Goal: Task Accomplishment & Management: Manage account settings

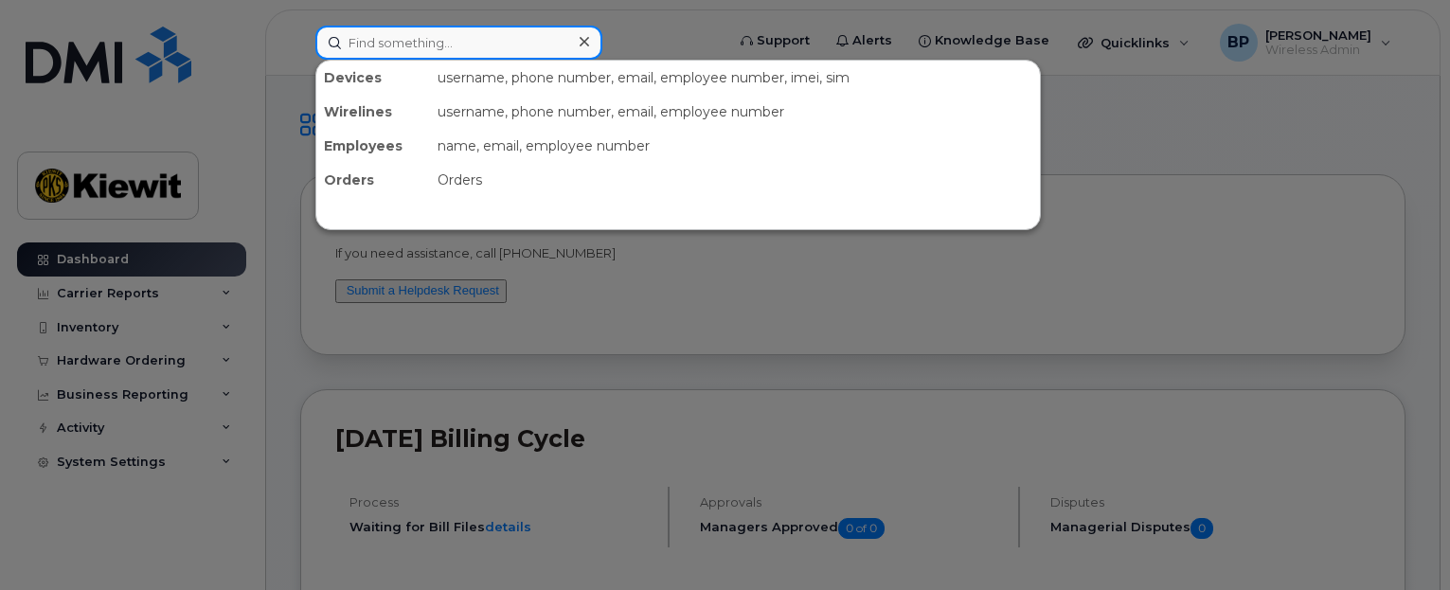
click at [471, 43] on input at bounding box center [458, 43] width 287 height 34
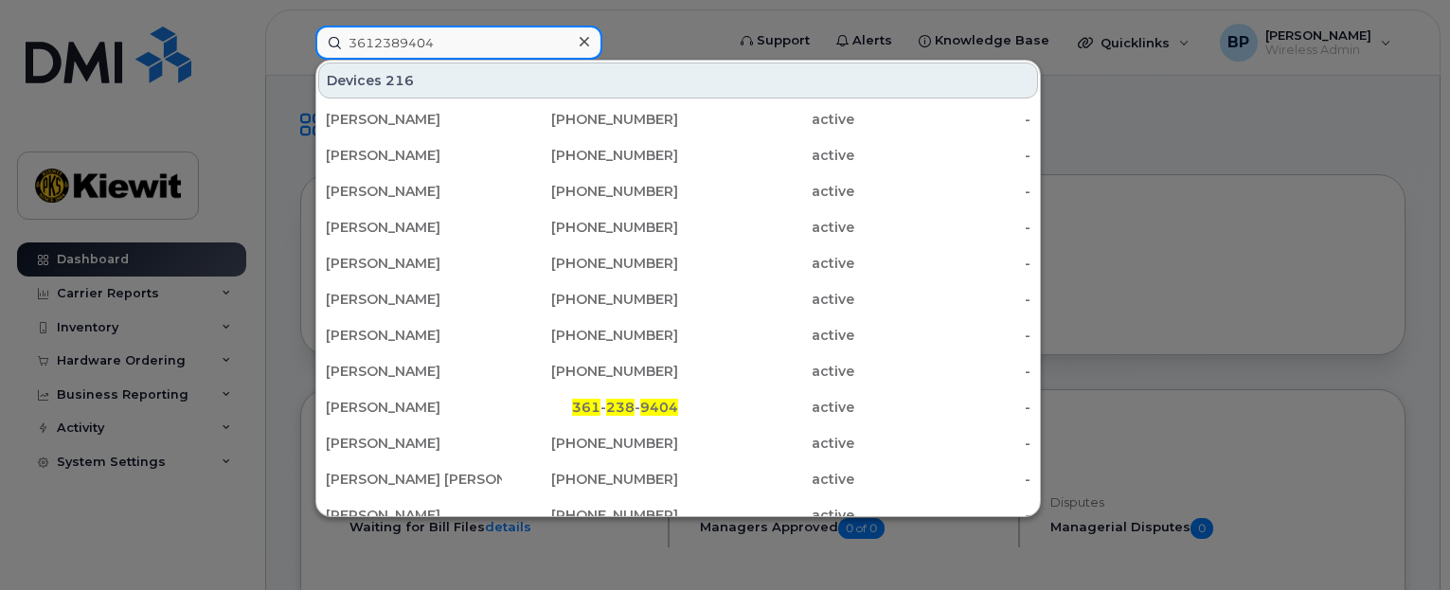
type input "3612389404"
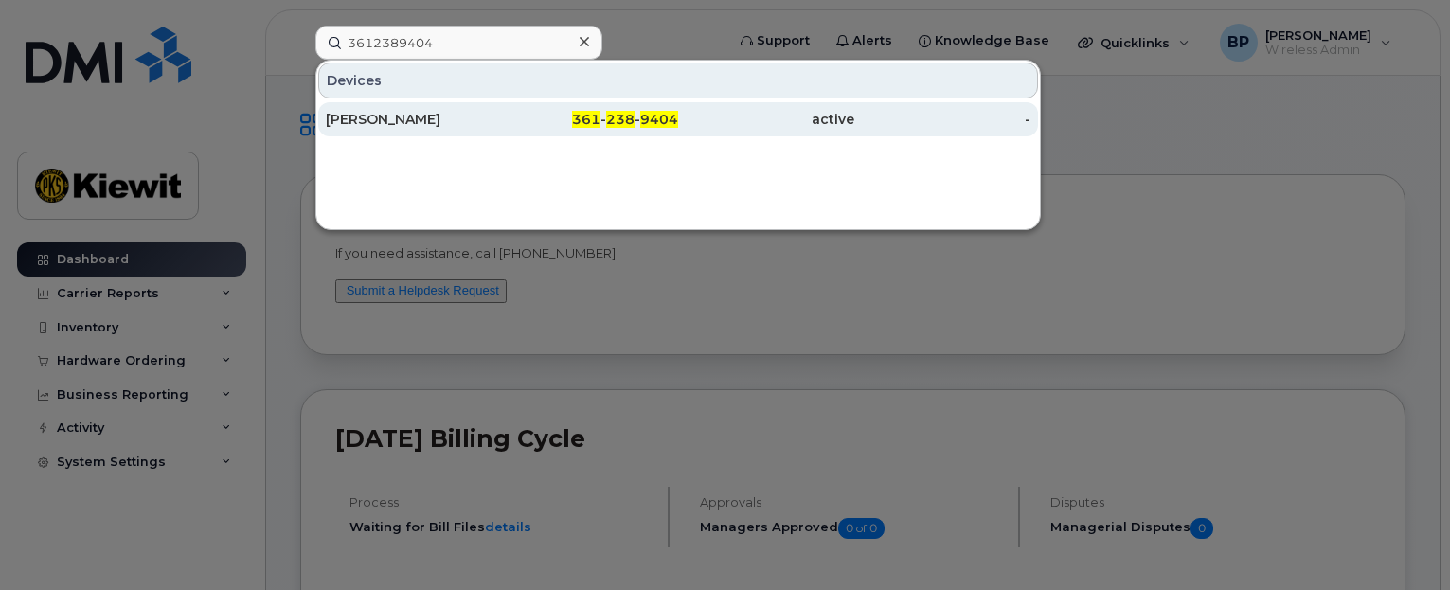
click at [387, 125] on div "CHARLIE NGUYEN" at bounding box center [414, 119] width 176 height 19
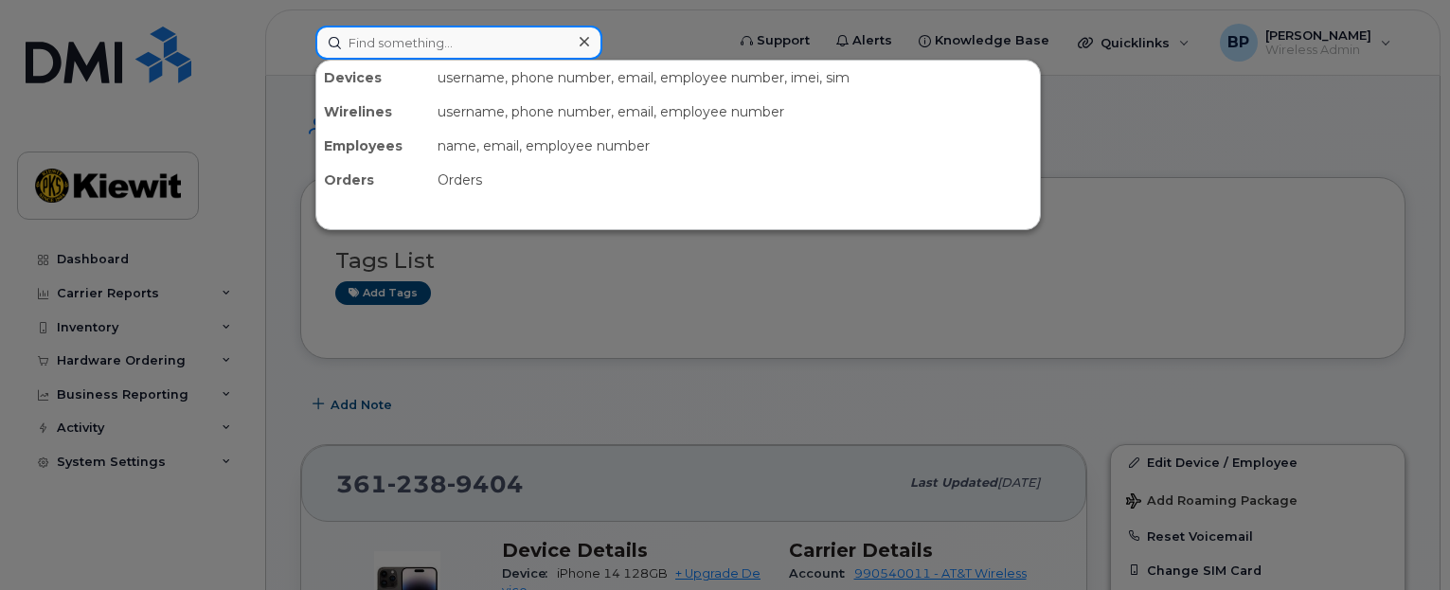
click at [383, 34] on input at bounding box center [458, 43] width 287 height 34
click at [682, 292] on div at bounding box center [725, 295] width 1450 height 590
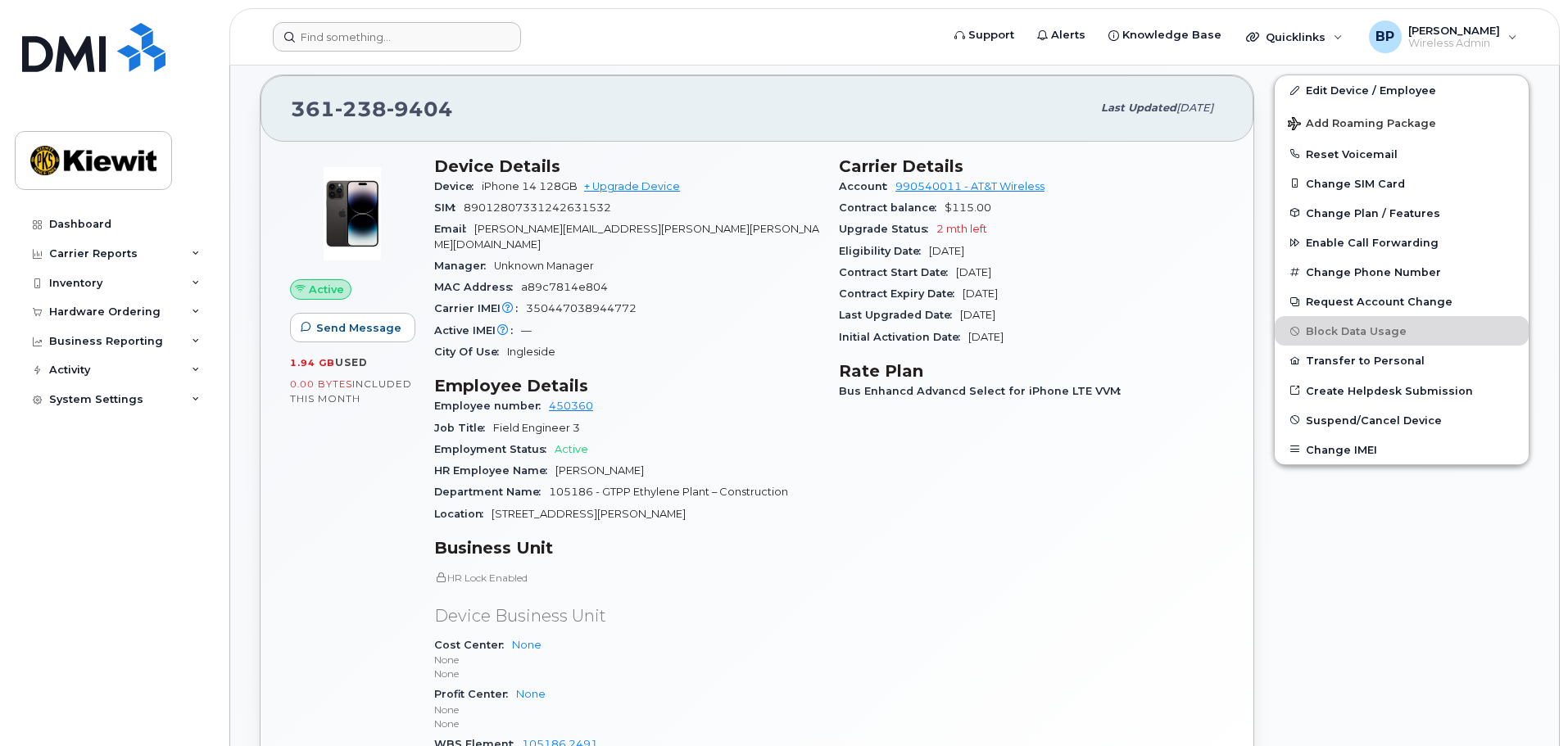
scroll to position [410, 0]
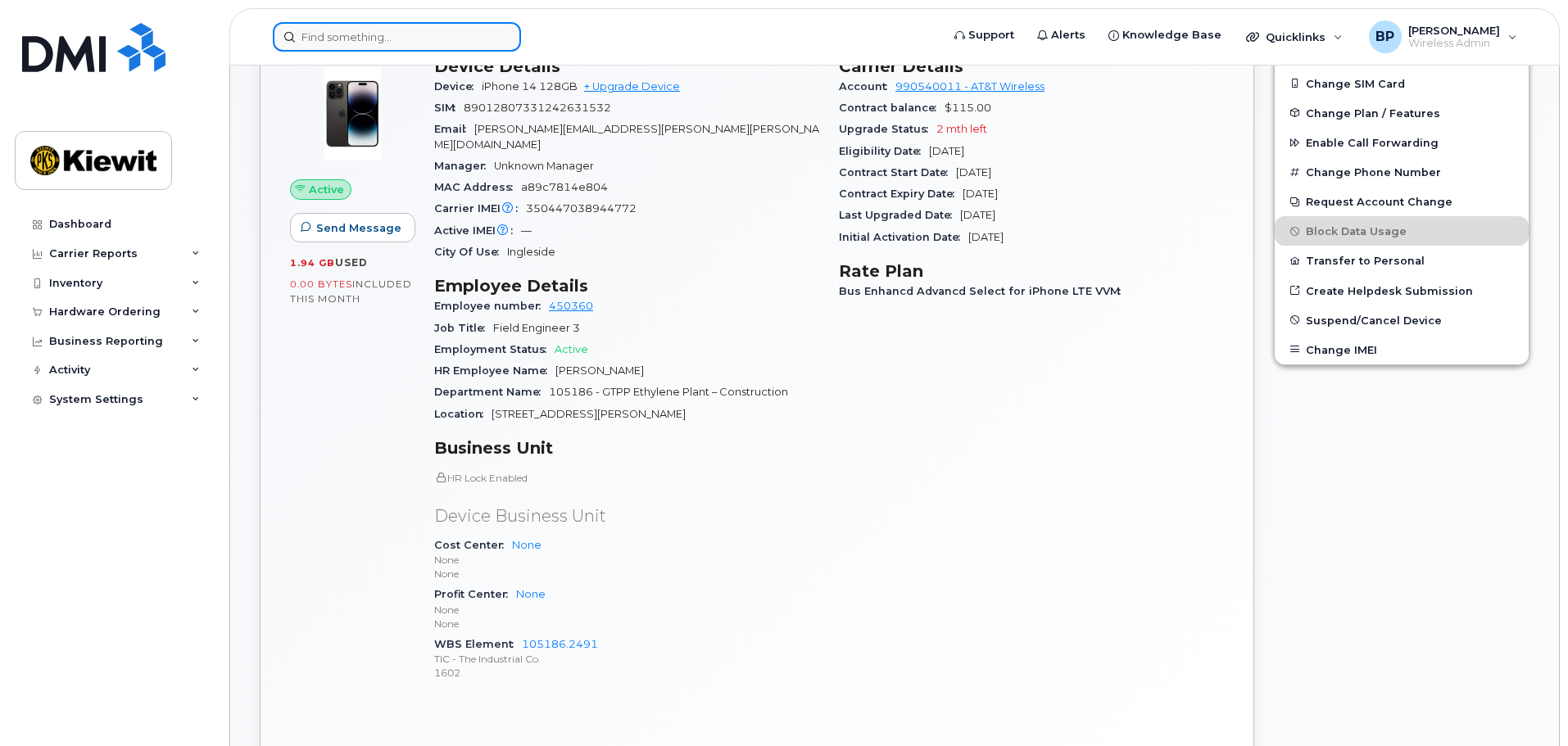
click at [385, 42] on input at bounding box center [396, 37] width 248 height 29
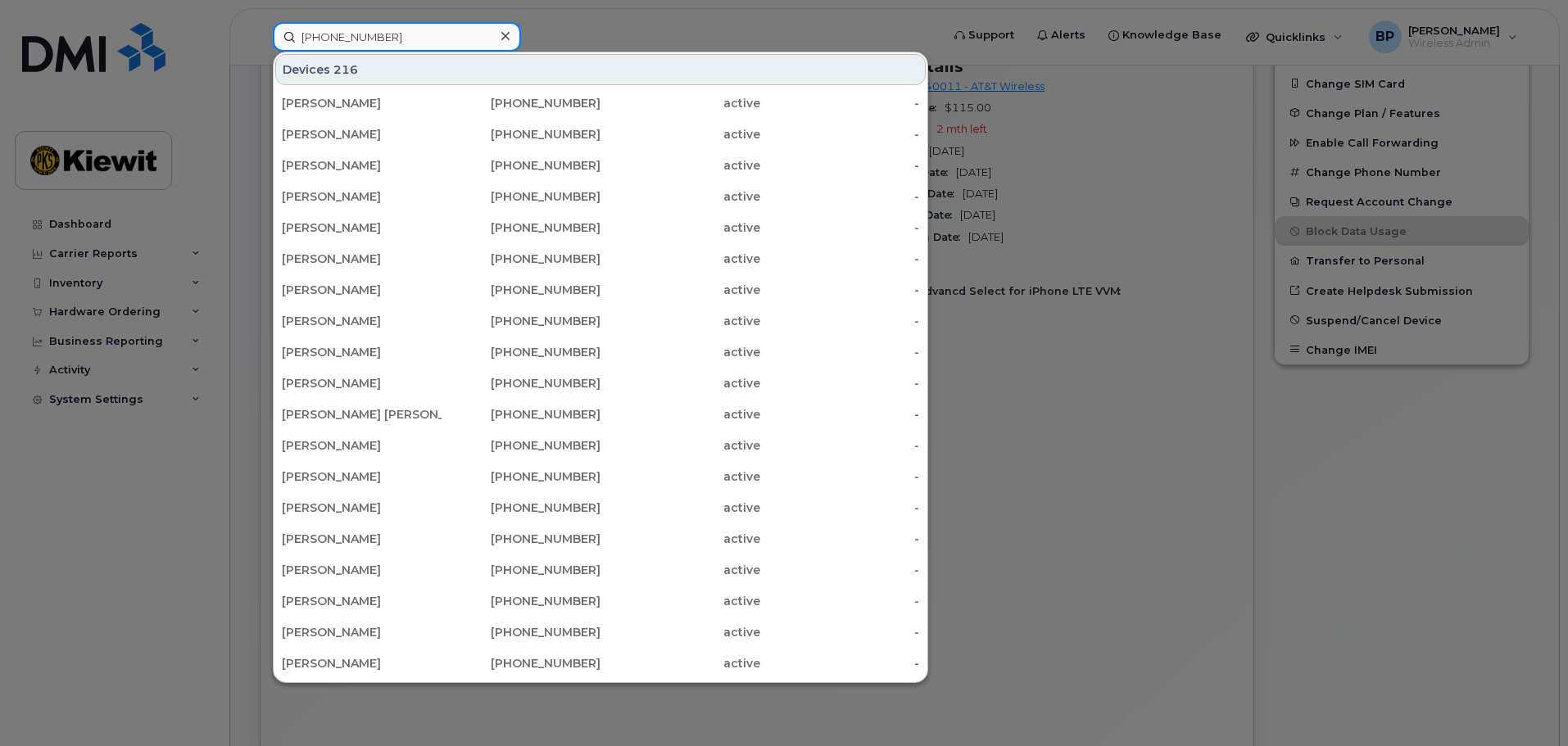
type input "361-238-9393"
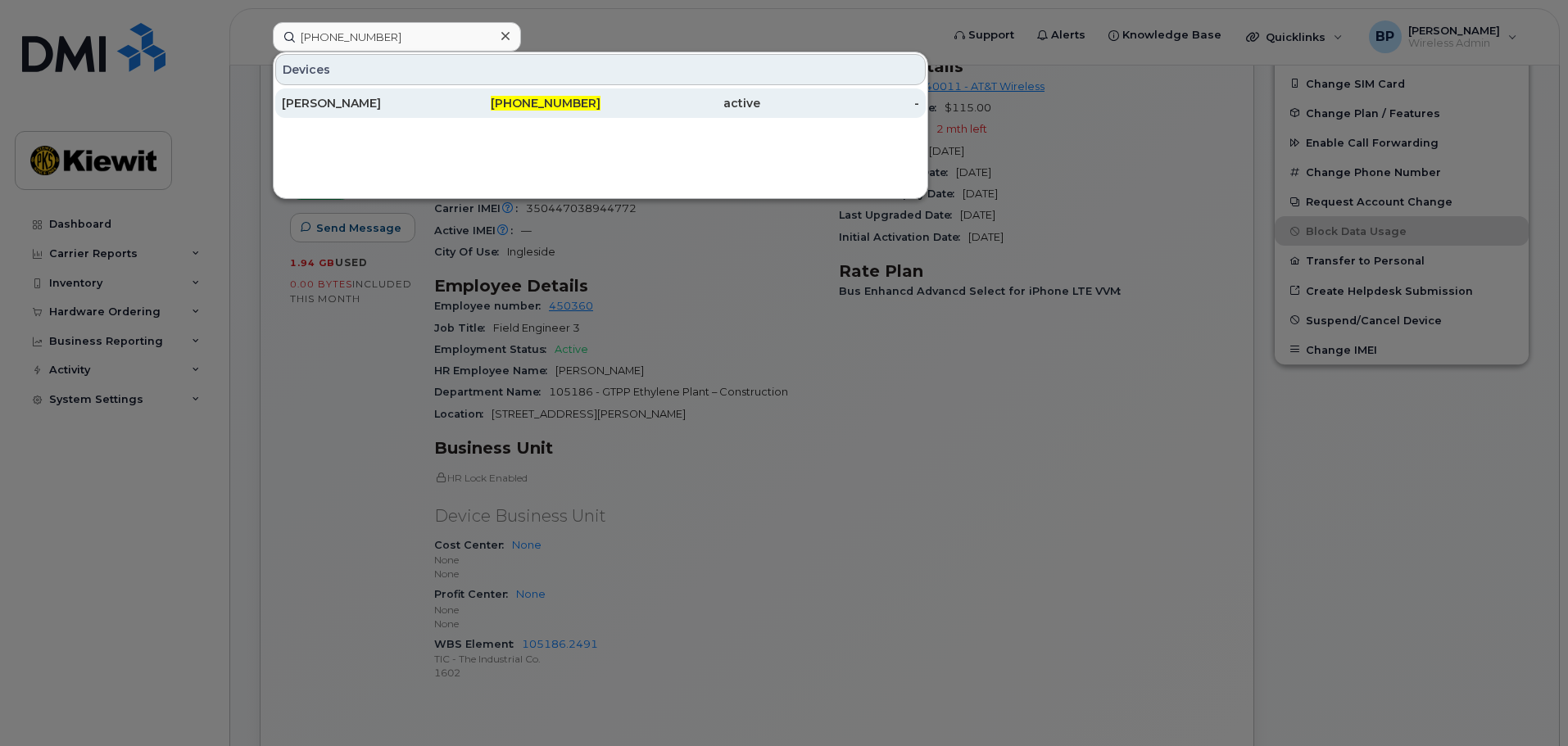
click at [374, 102] on div "ENOC VELASQUEZ" at bounding box center [362, 103] width 160 height 16
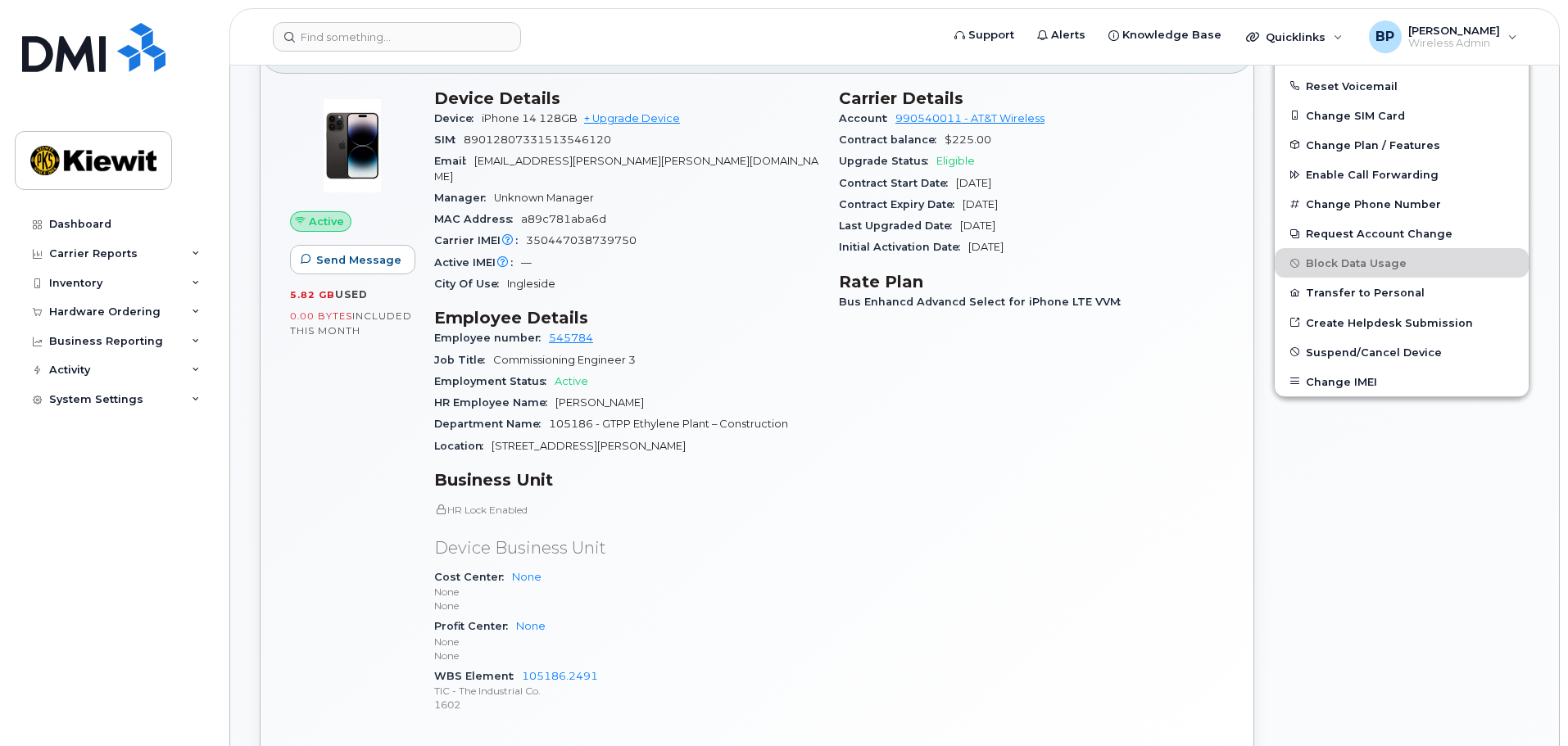
scroll to position [410, 0]
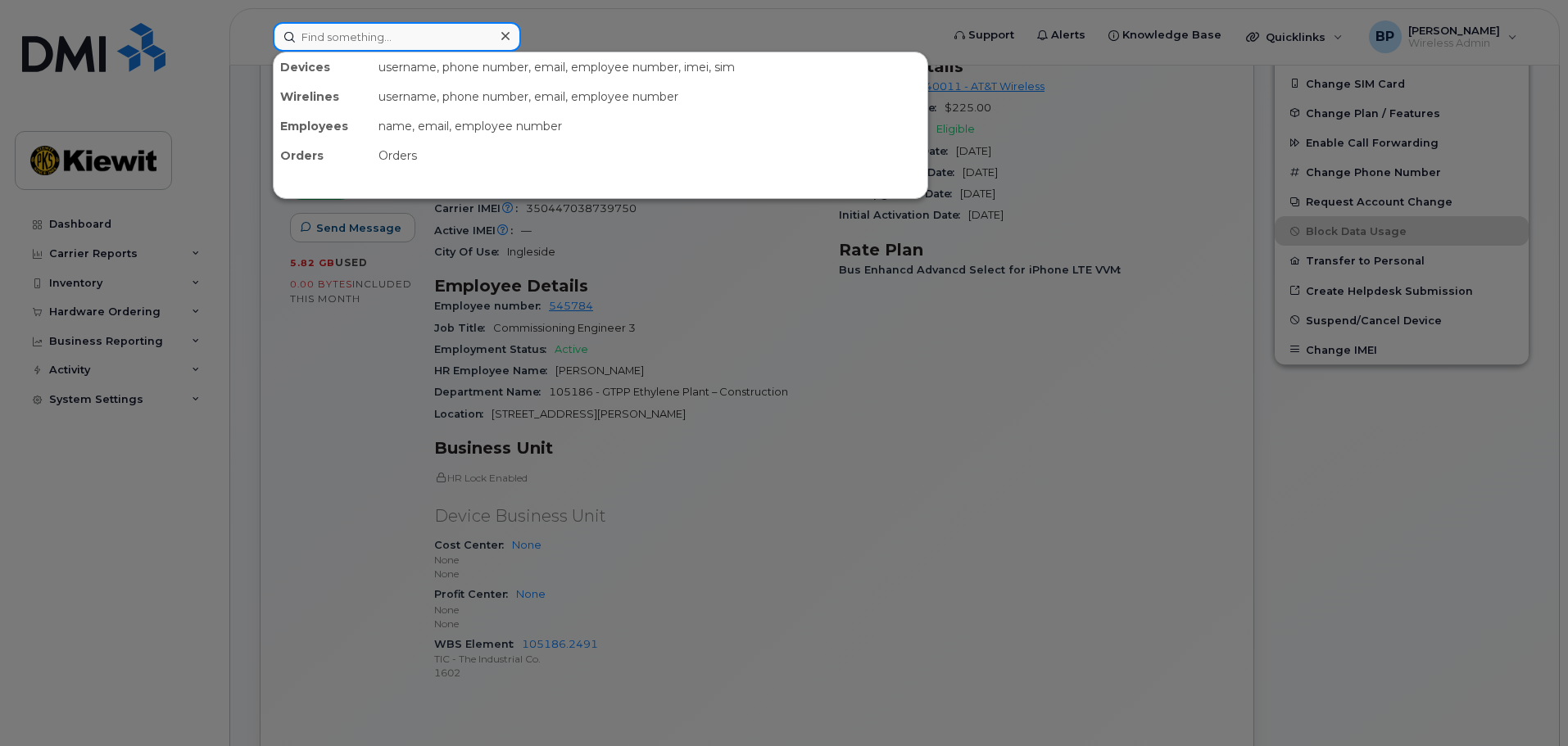
click at [350, 37] on input at bounding box center [396, 37] width 248 height 29
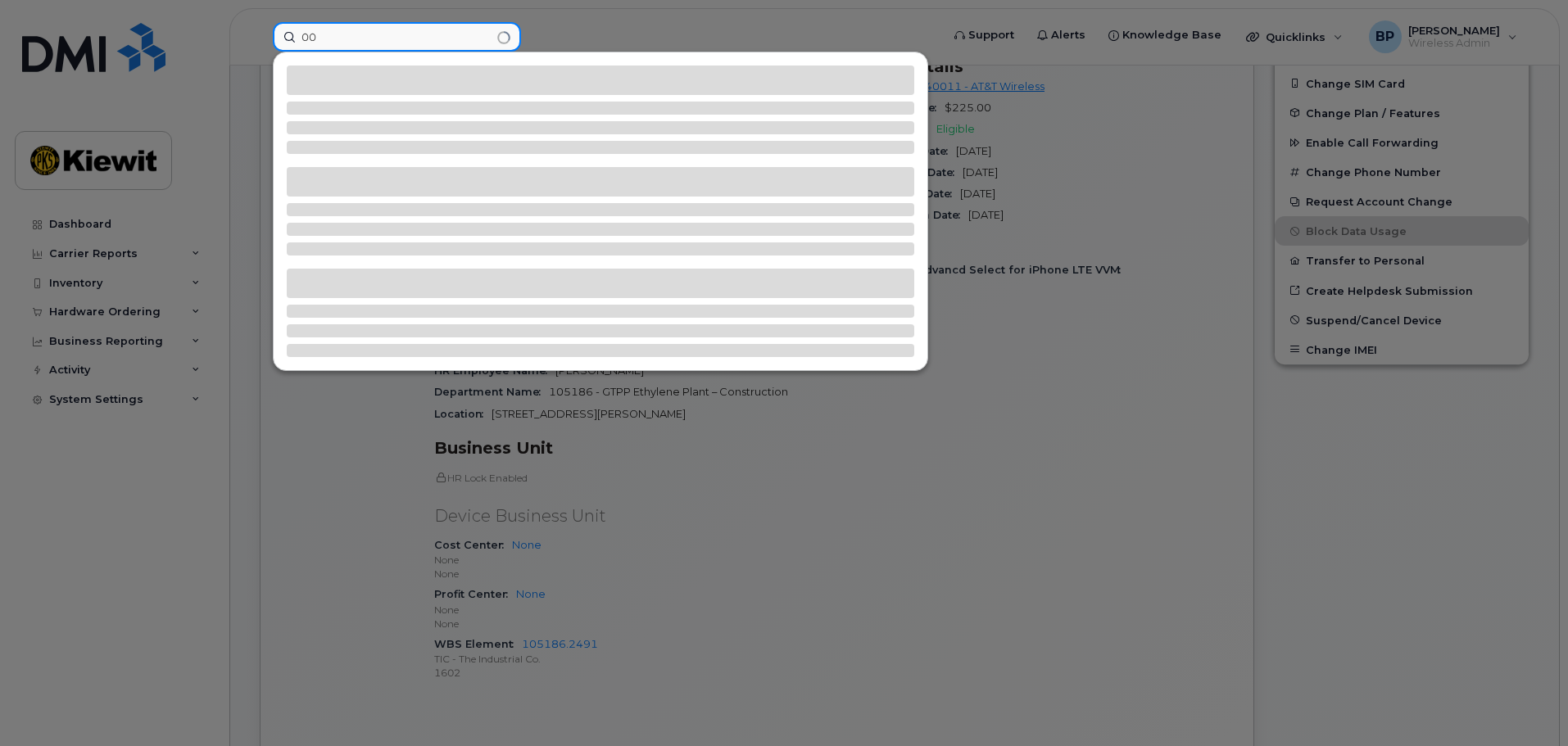
type input "0"
type input "5"
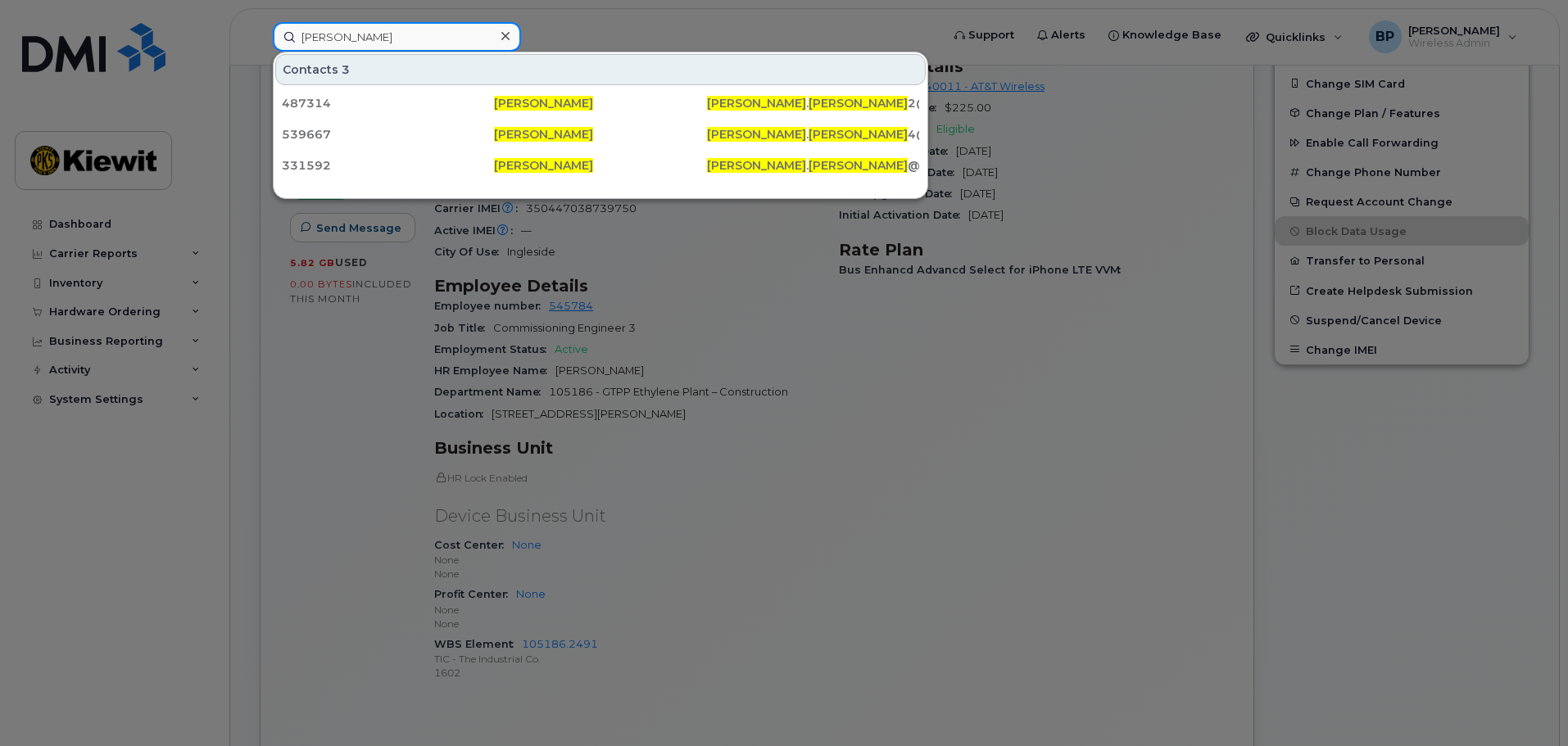
drag, startPoint x: 356, startPoint y: 40, endPoint x: 240, endPoint y: 16, distance: 118.5
click at [259, 22] on div "edgar cruz Contacts 3 487314 Edgar Cruz EDGAR . CRUZ 2@KIEWIT.COM 539667 Edgar …" at bounding box center [601, 37] width 683 height 29
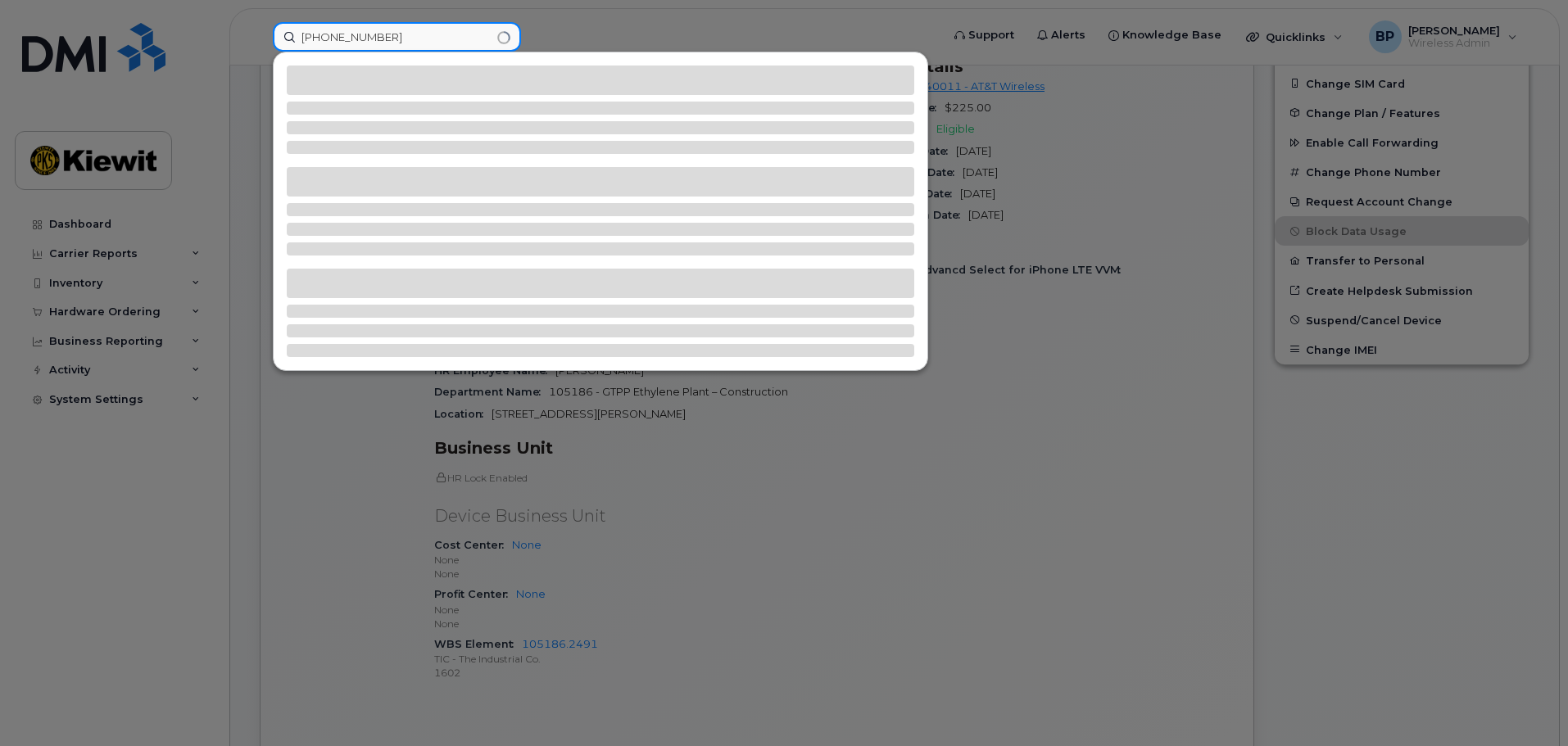
type input "361-385-0178"
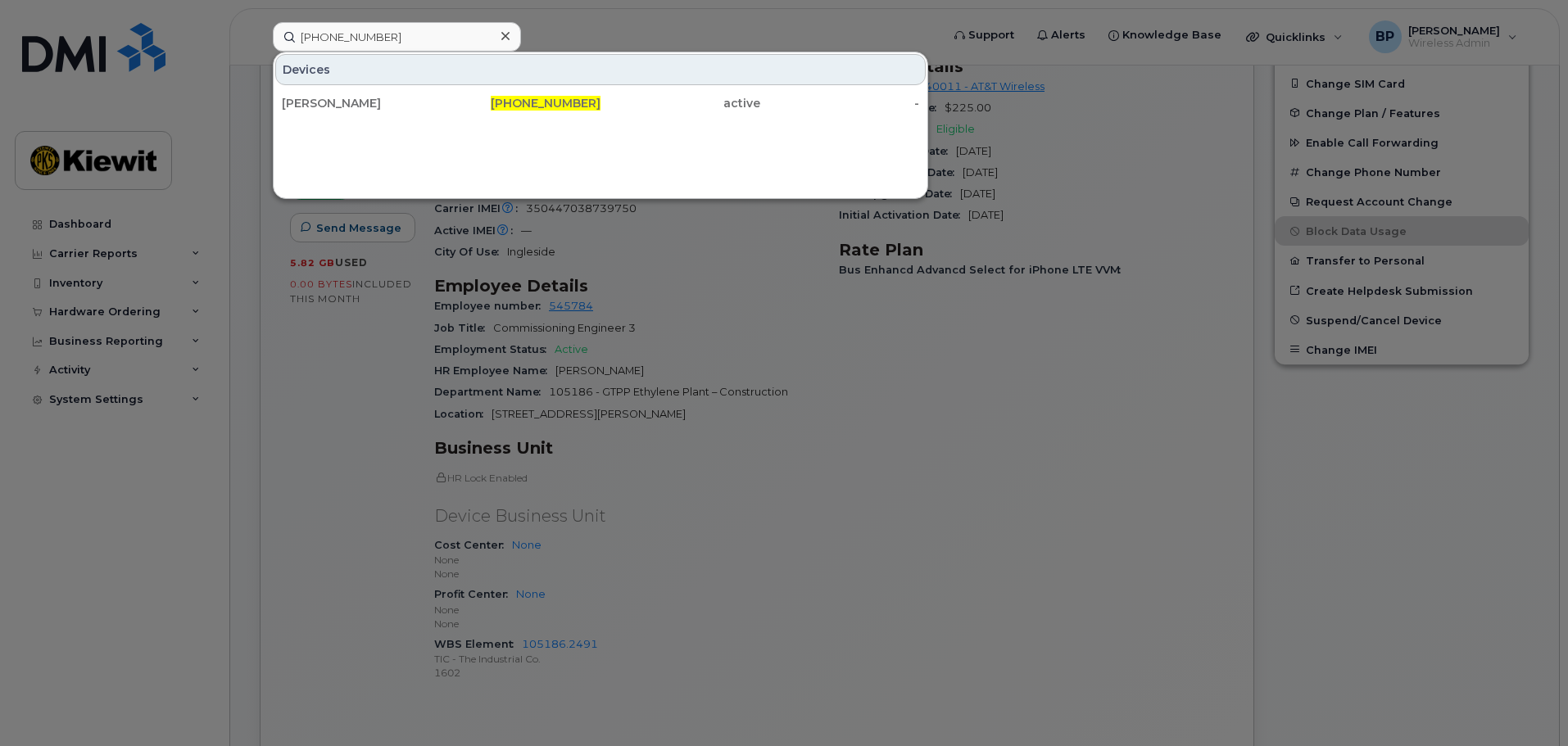
drag, startPoint x: 349, startPoint y: 100, endPoint x: 1091, endPoint y: 375, distance: 791.3
click at [349, 100] on div "[PERSON_NAME]" at bounding box center [362, 103] width 160 height 16
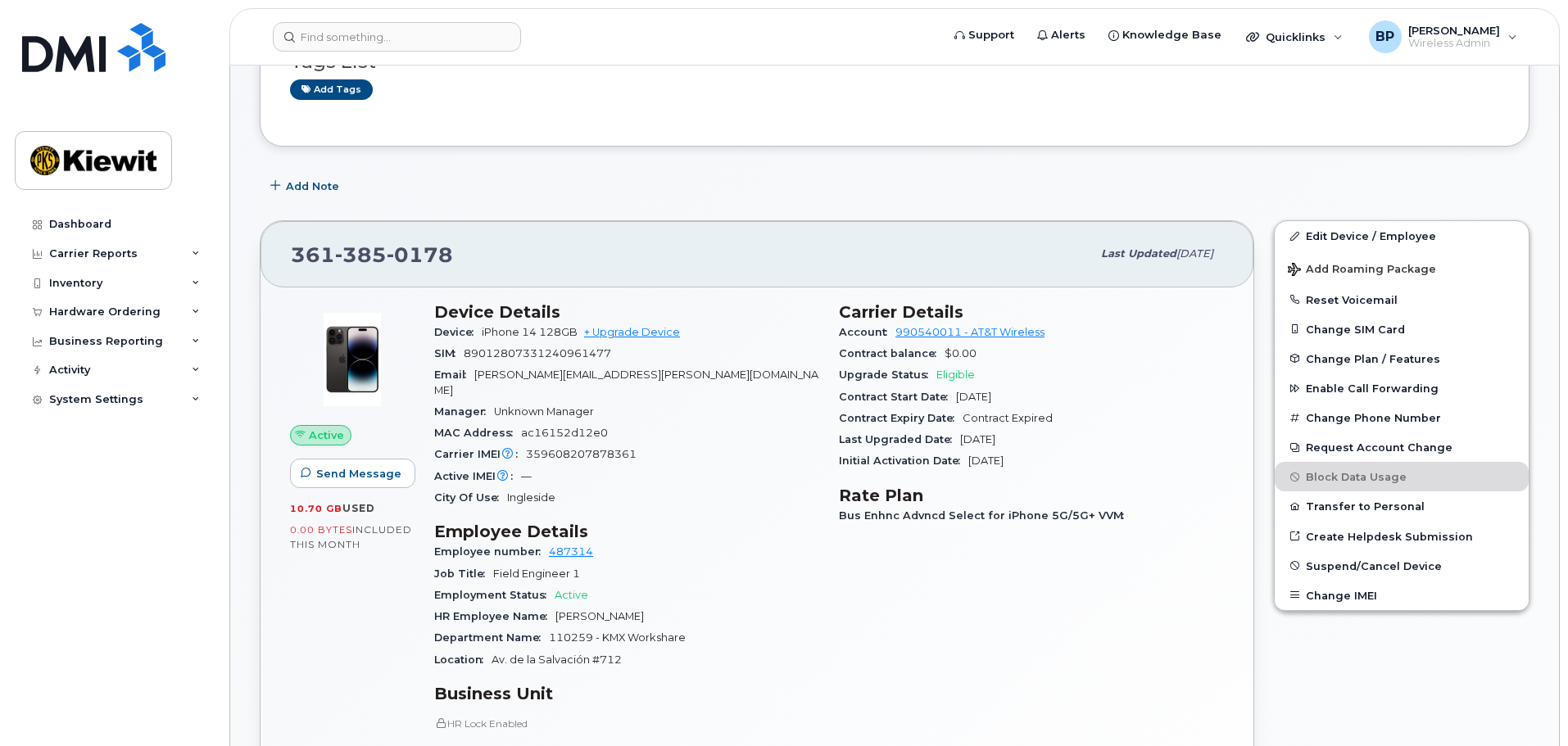
scroll to position [245, 0]
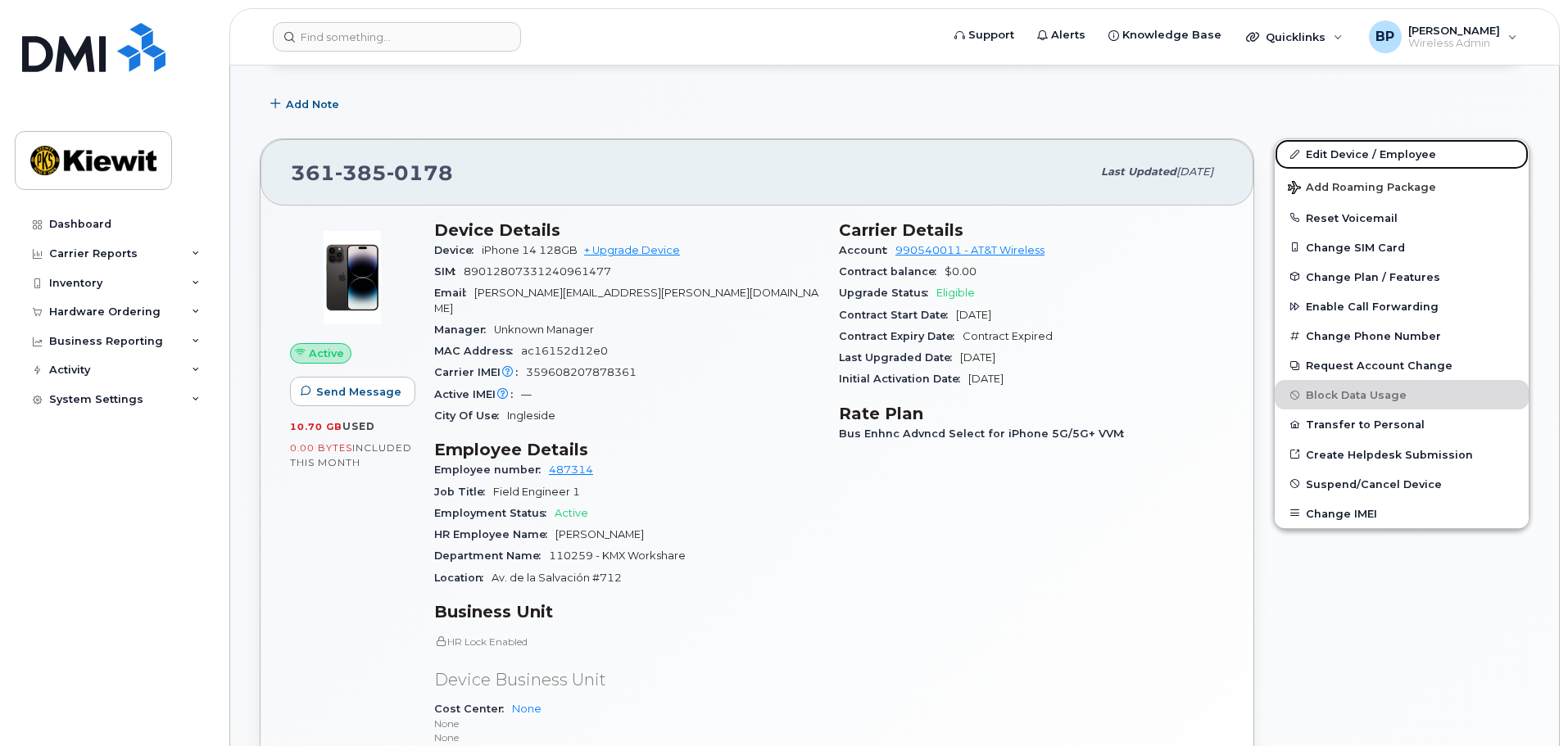
drag, startPoint x: 1330, startPoint y: 153, endPoint x: 1174, endPoint y: 266, distance: 192.6
click at [1330, 153] on link "Edit Device / Employee" at bounding box center [1402, 154] width 254 height 29
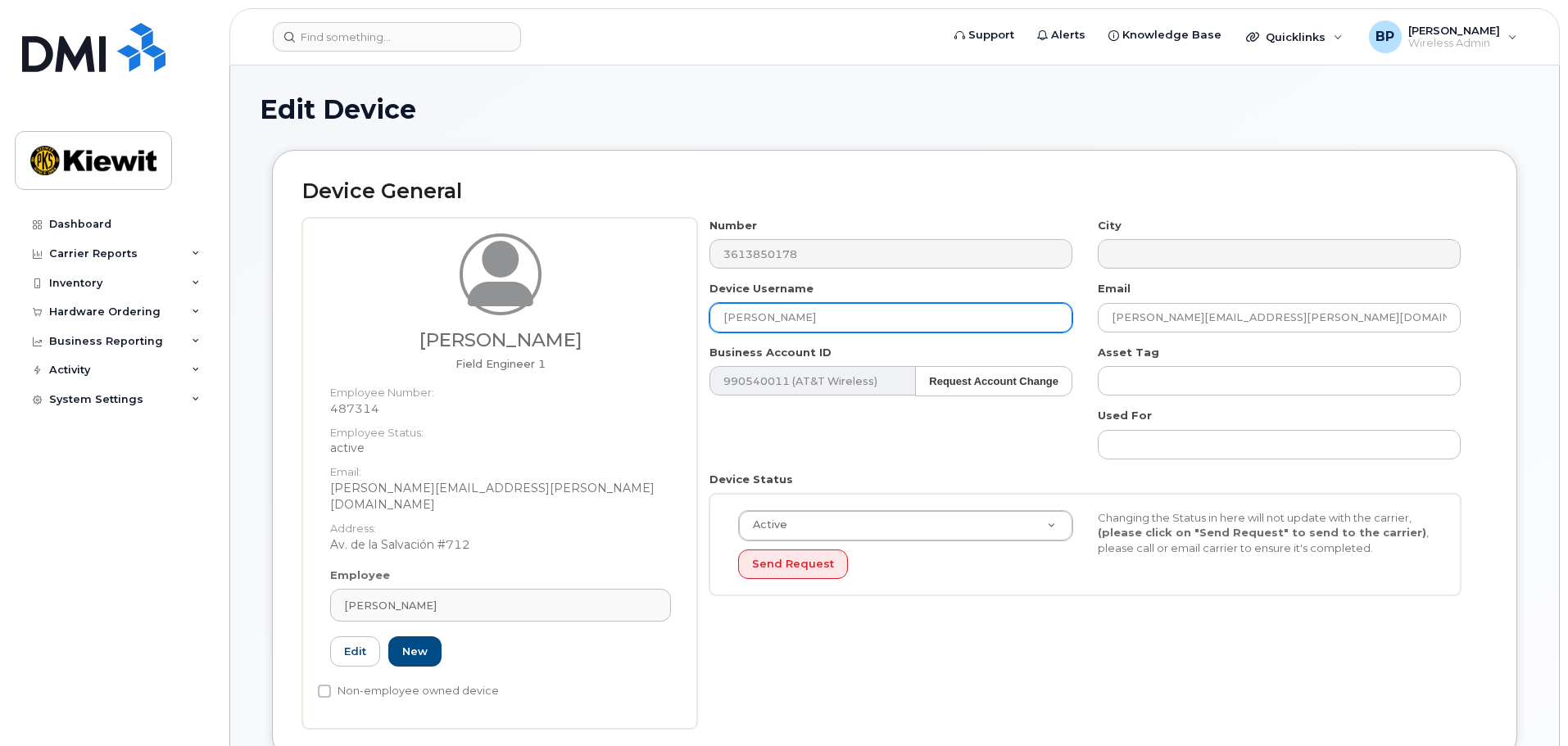
drag, startPoint x: 842, startPoint y: 316, endPoint x: 630, endPoint y: 316, distance: 212.0
click at [628, 318] on div "[PERSON_NAME] Field Engineer 1 Employee Number: 487314 Employee Status: active …" at bounding box center [895, 473] width 1185 height 511
type input "[PERSON_NAME]"
click at [372, 396] on dt "Employee Number:" at bounding box center [501, 388] width 341 height 23
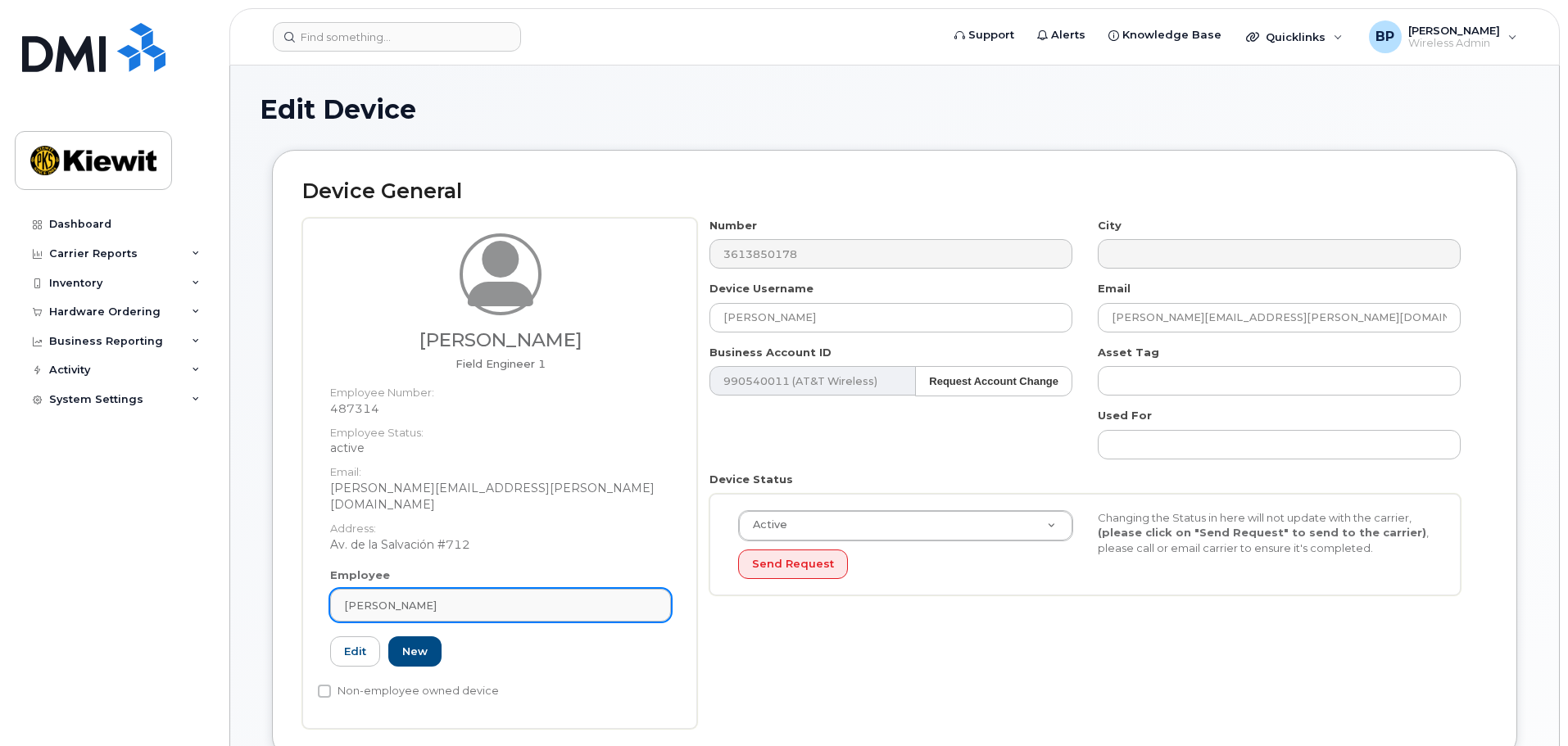
click at [418, 598] on div "[PERSON_NAME]" at bounding box center [501, 606] width 313 height 16
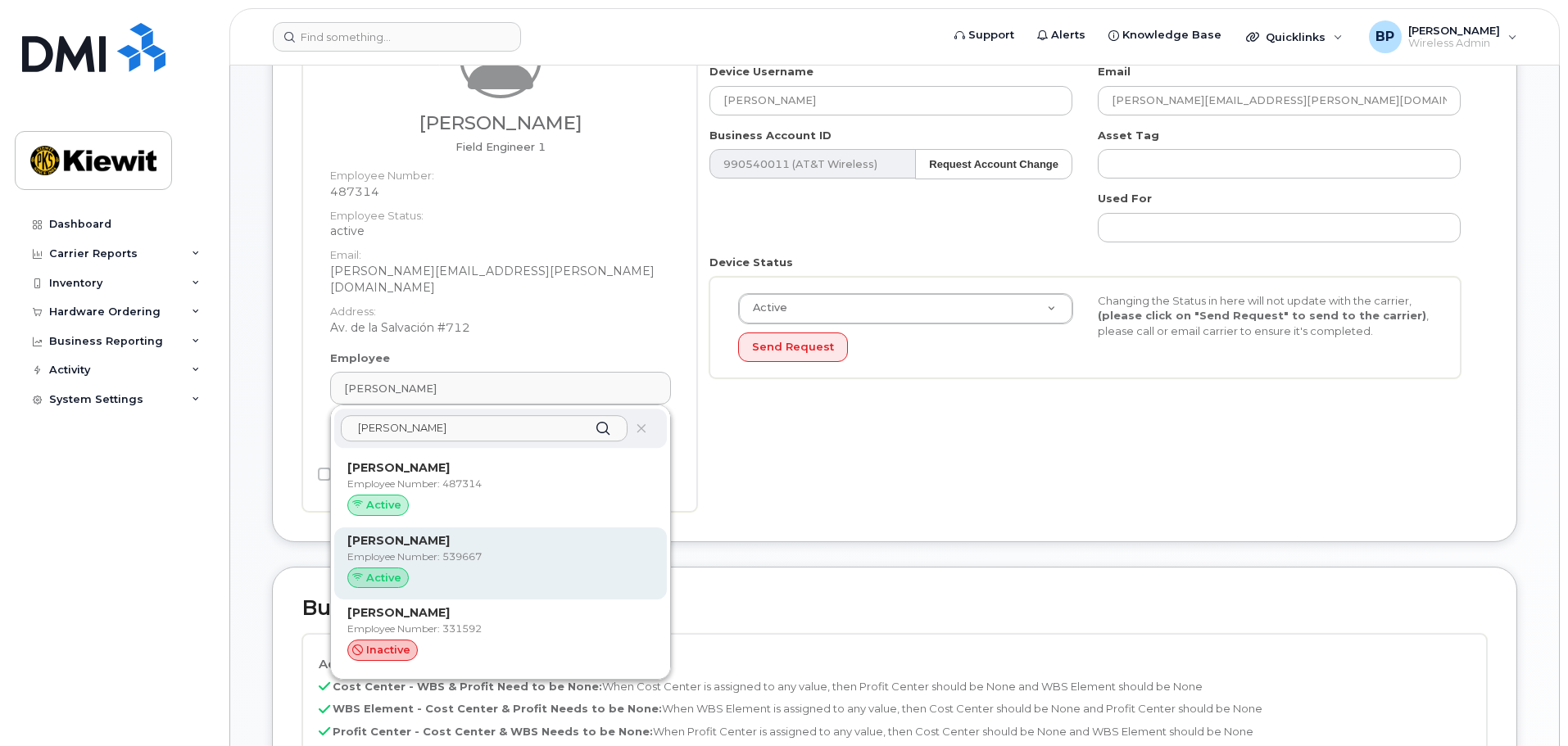
scroll to position [245, 0]
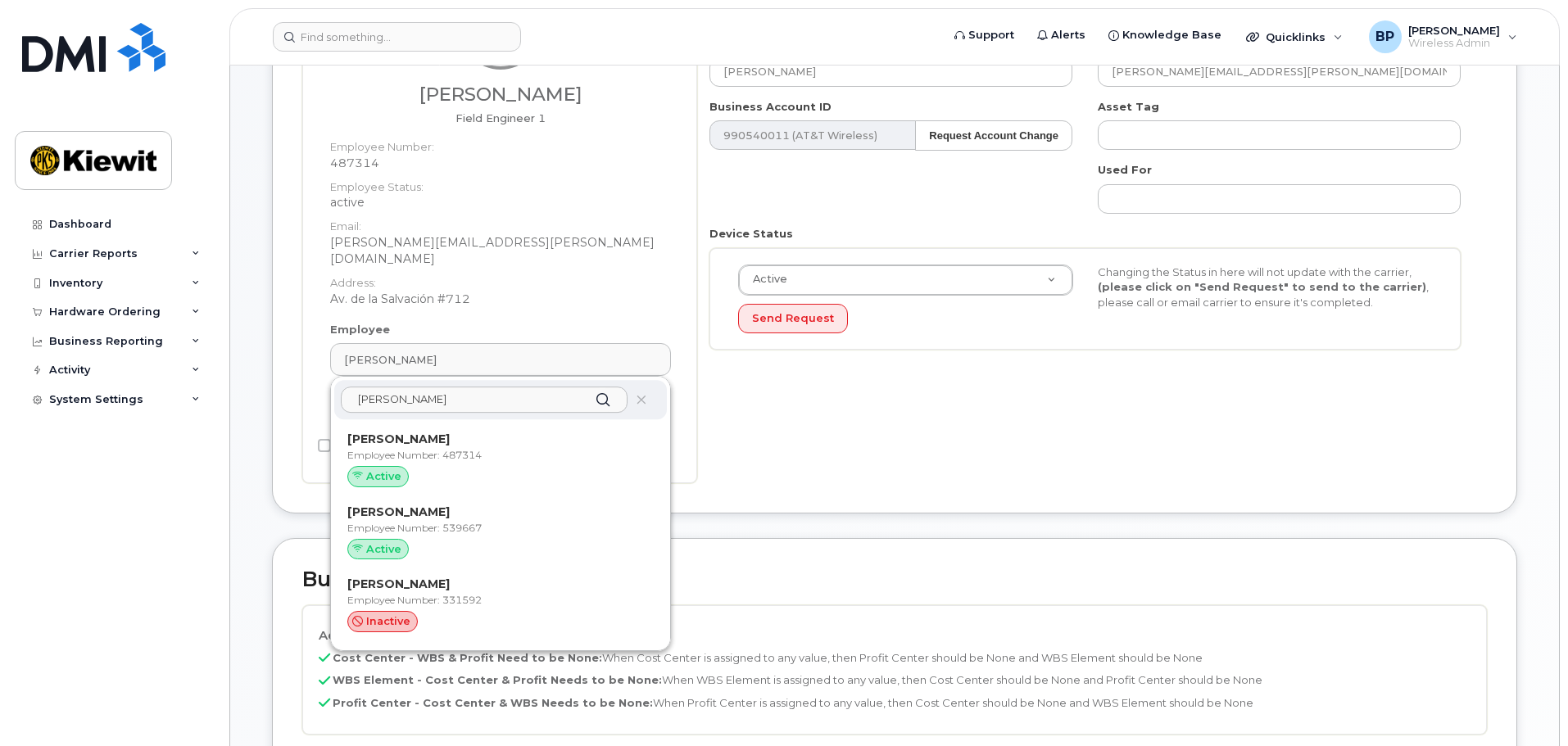
type input "[PERSON_NAME]"
click at [278, 348] on div "Device General Edgar Cruz Field Engineer 1 Employee Number: 487314 Employee Sta…" at bounding box center [895, 208] width 1245 height 609
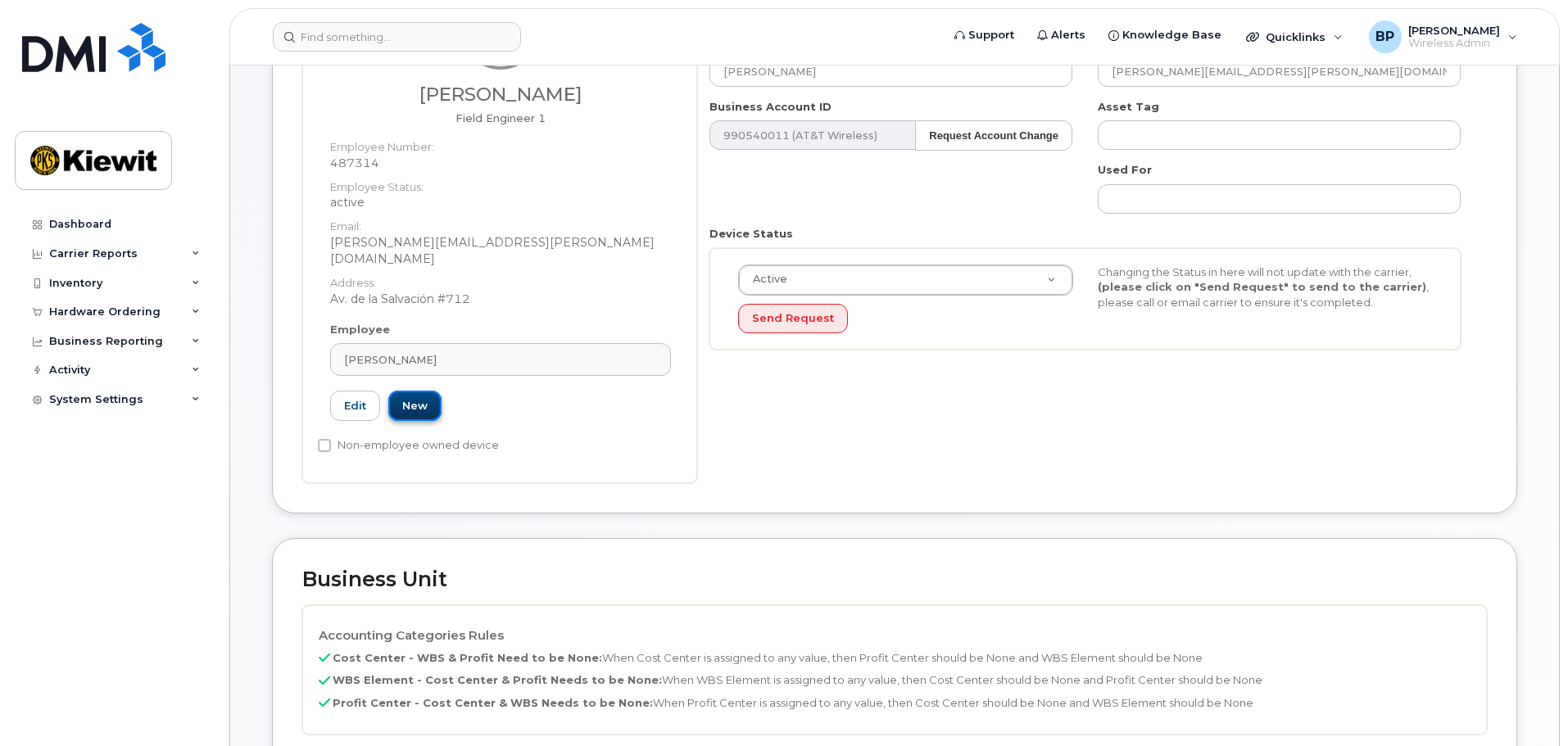
click at [417, 392] on link "New" at bounding box center [415, 405] width 54 height 30
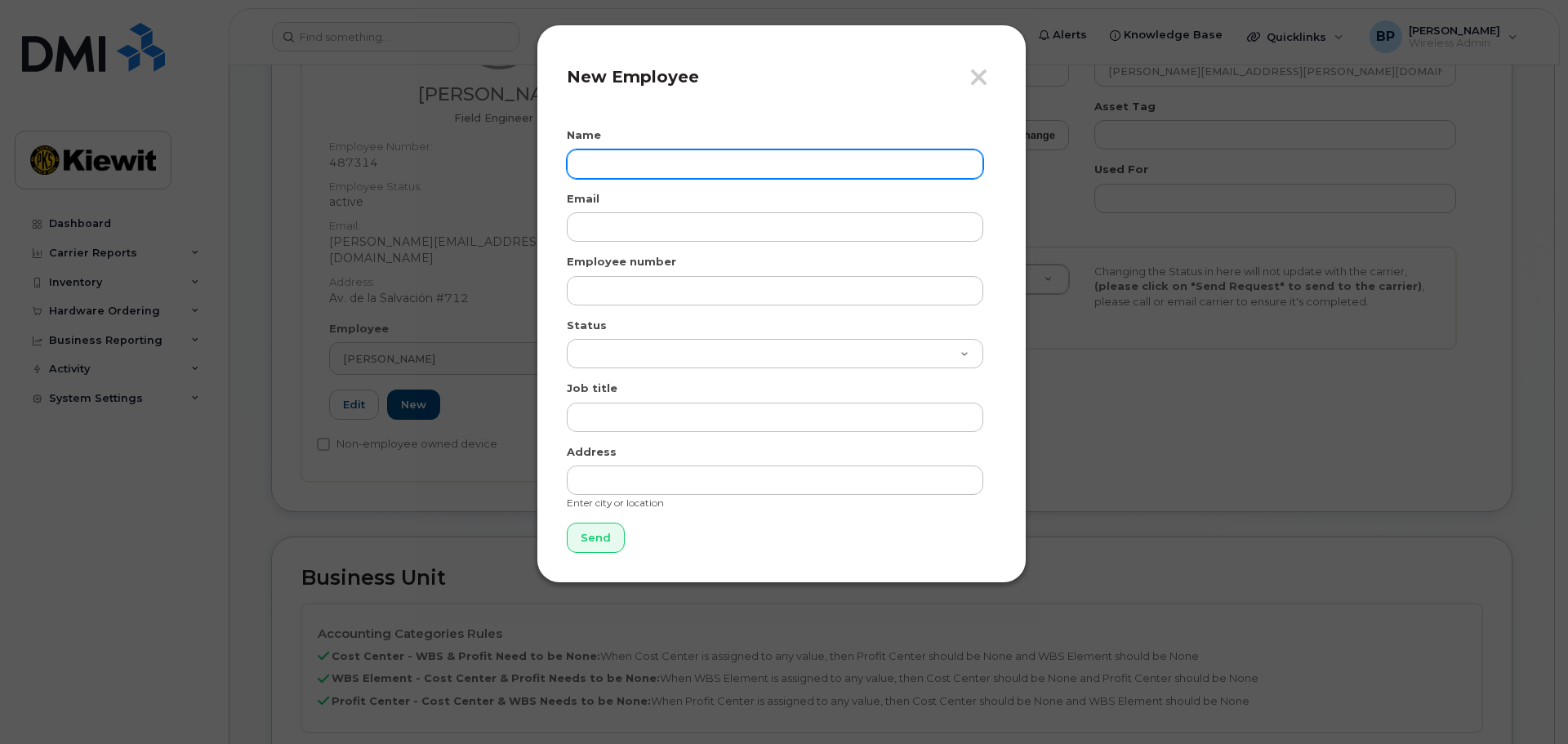
click at [641, 161] on input "text" at bounding box center [774, 164] width 416 height 29
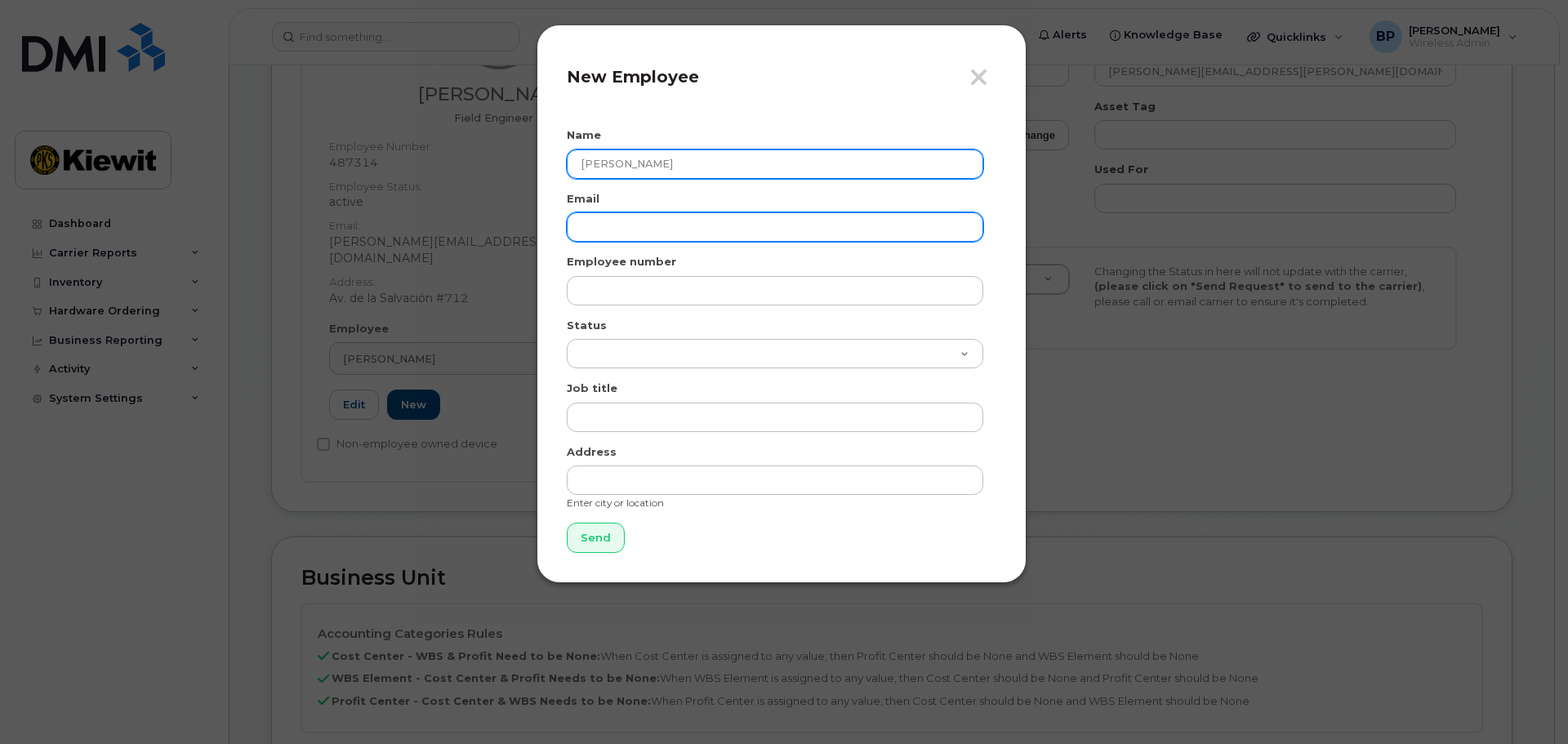
type input "EDGAR CRUZ"
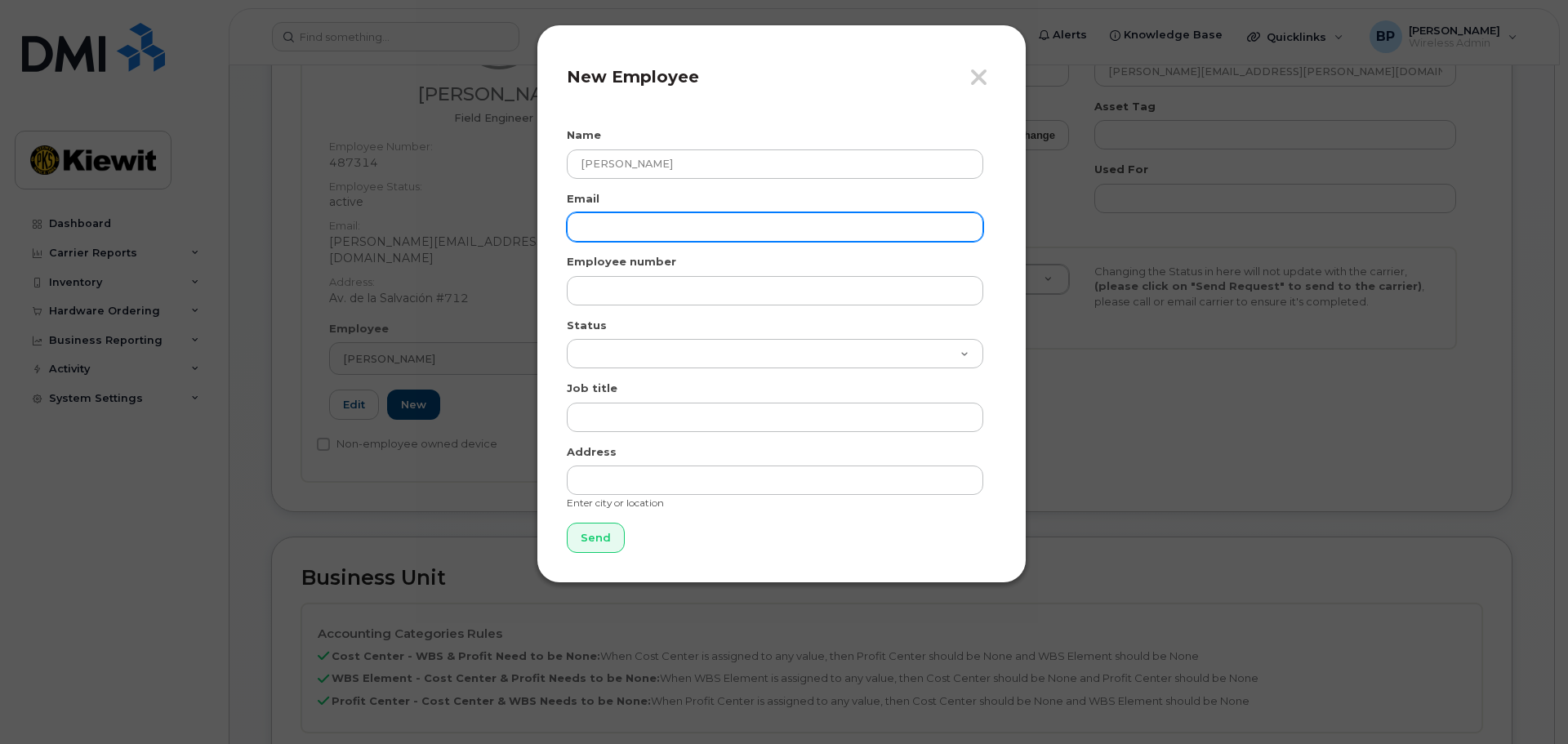
click at [636, 222] on input "email" at bounding box center [774, 227] width 416 height 29
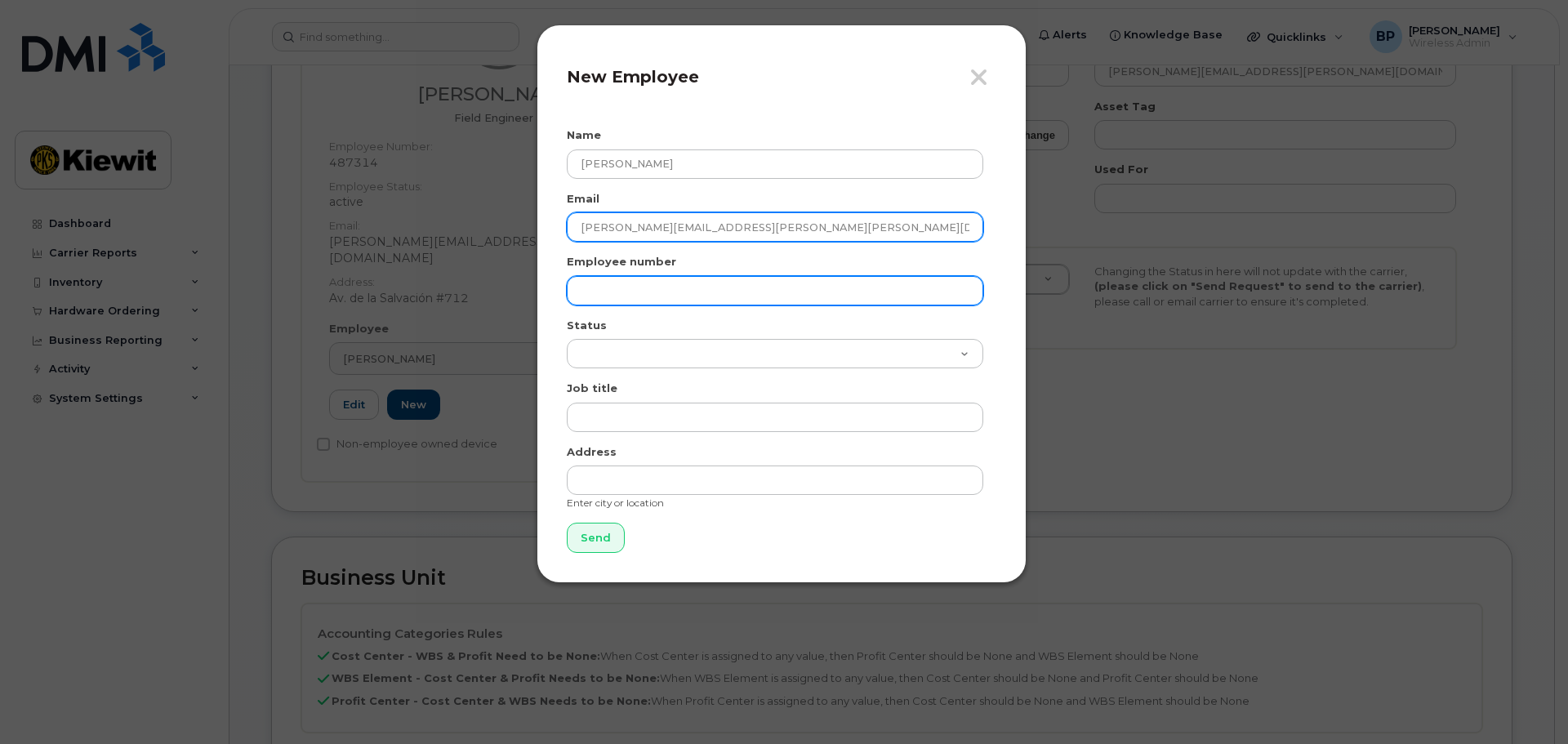
type input "EDGAR.CRUZ@KIEWIT.COM"
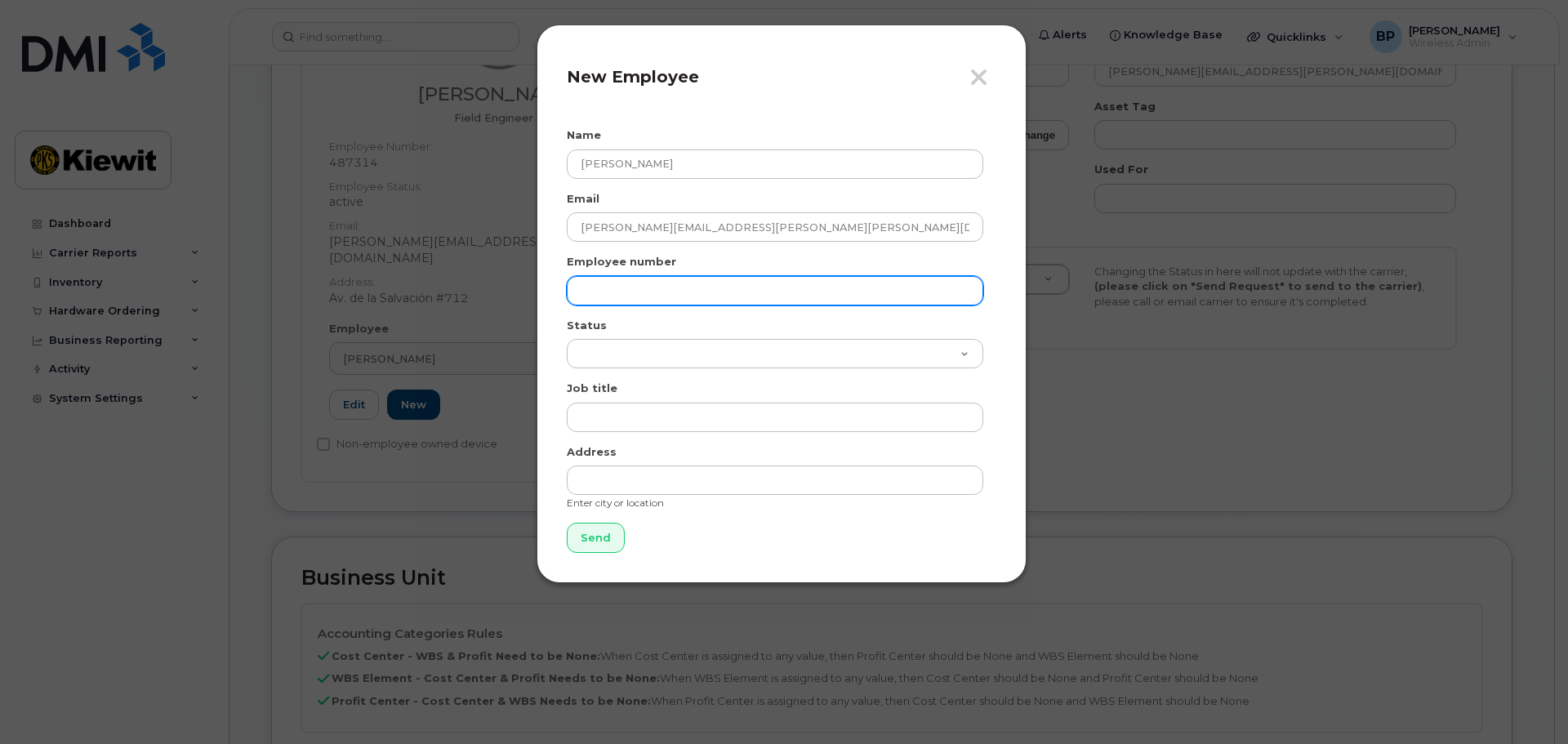
click at [618, 277] on input "text" at bounding box center [774, 291] width 416 height 29
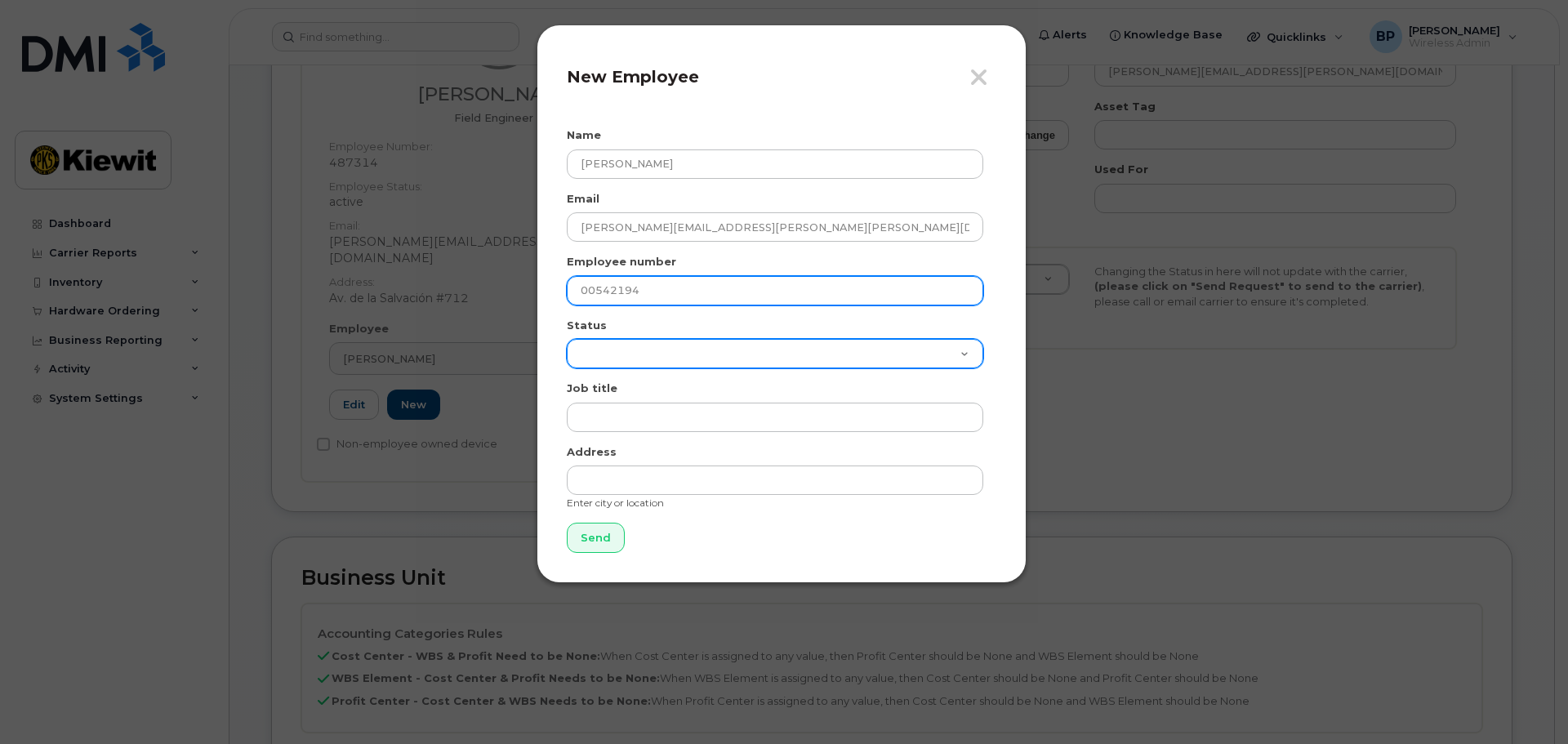
type input "00542194"
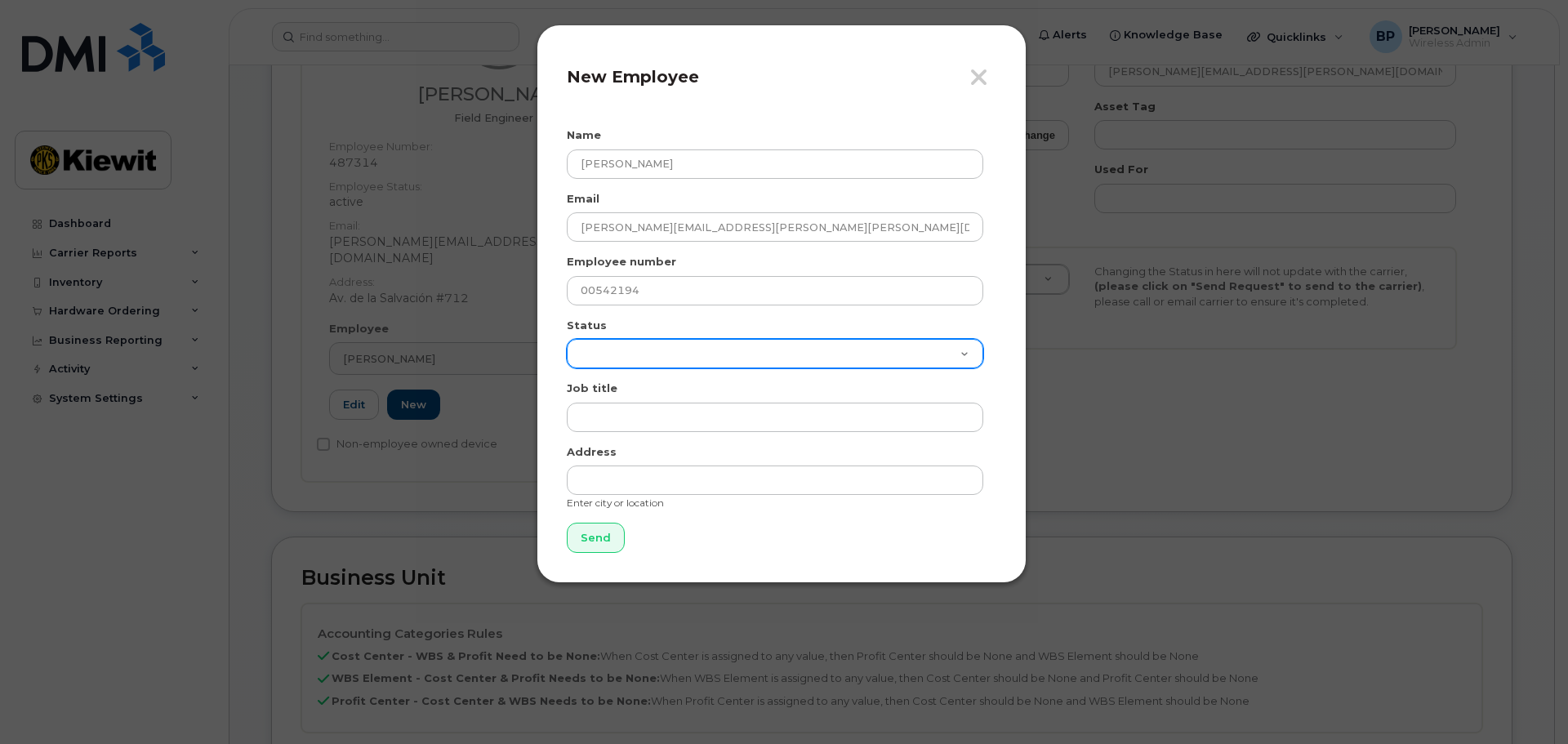
click at [604, 347] on select "Active On-Leave Long Term Short Term Maternity Leave Temp Layoff Inactive" at bounding box center [774, 353] width 416 height 29
select select "active"
click at [566, 339] on select "Active On-Leave Long Term Short Term Maternity Leave Temp Layoff Inactive" at bounding box center [774, 353] width 416 height 29
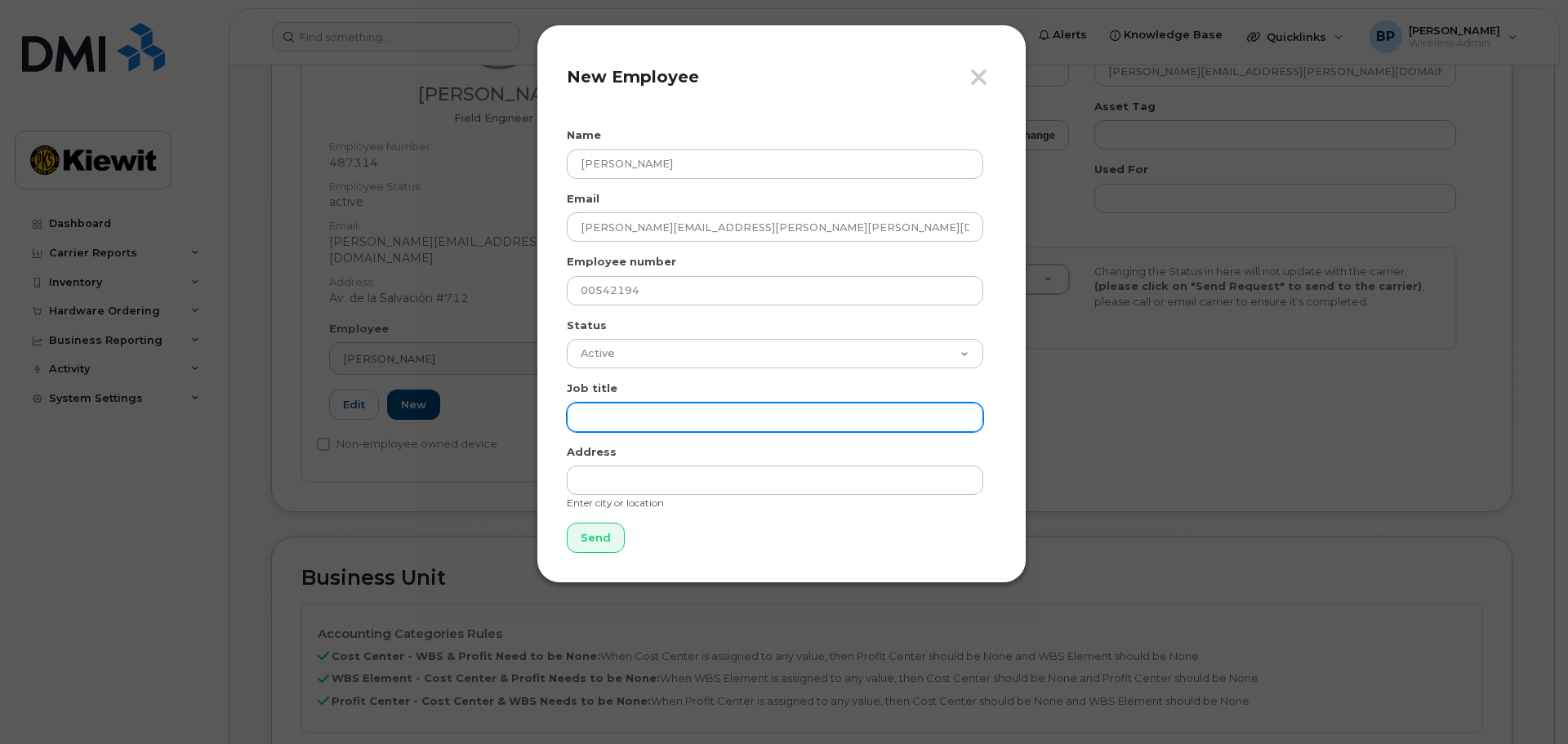
click at [618, 408] on input "text" at bounding box center [774, 417] width 416 height 29
type input "FIELD ENGR"
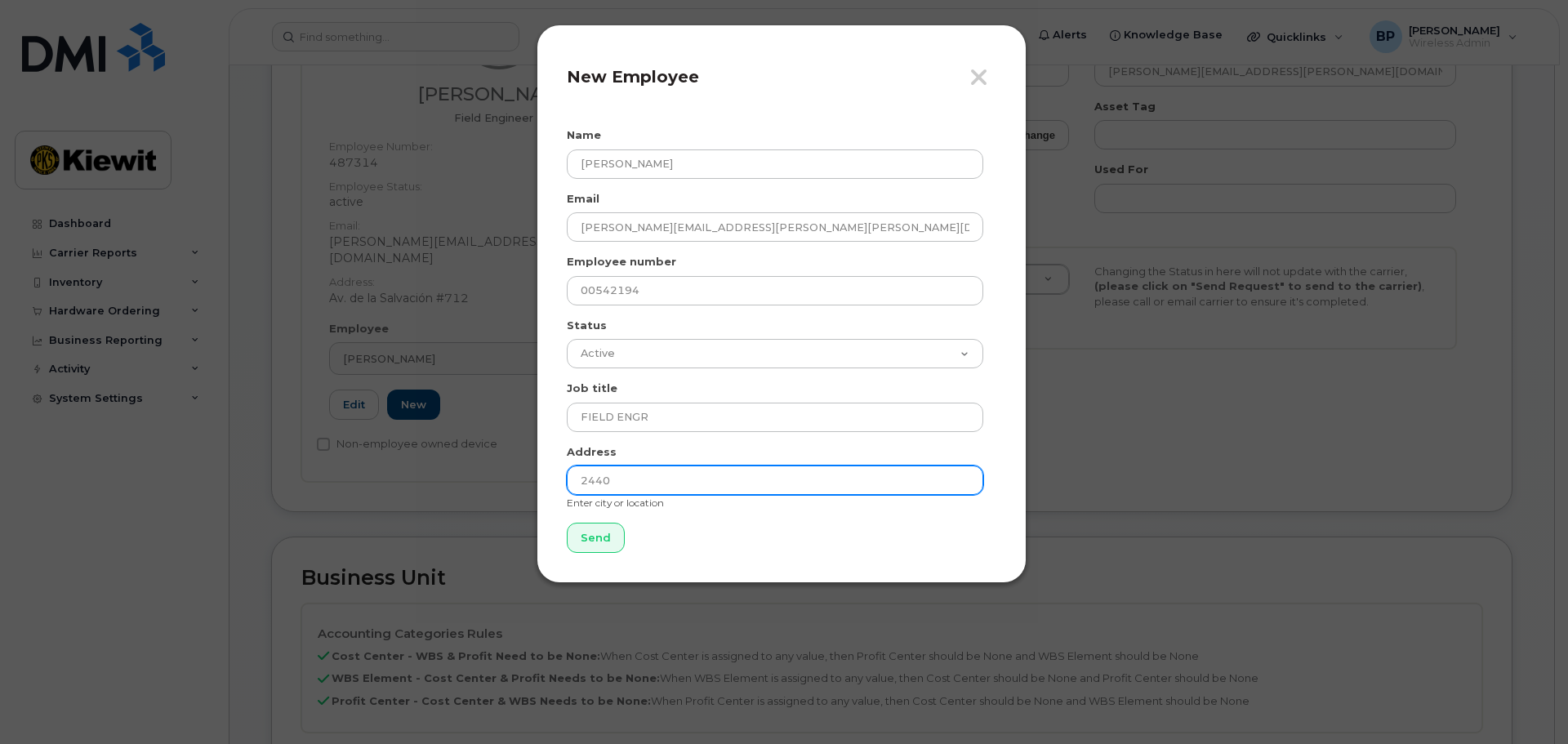
type input "2440 Kiewit Rd., Ingleside, Texas 78362"
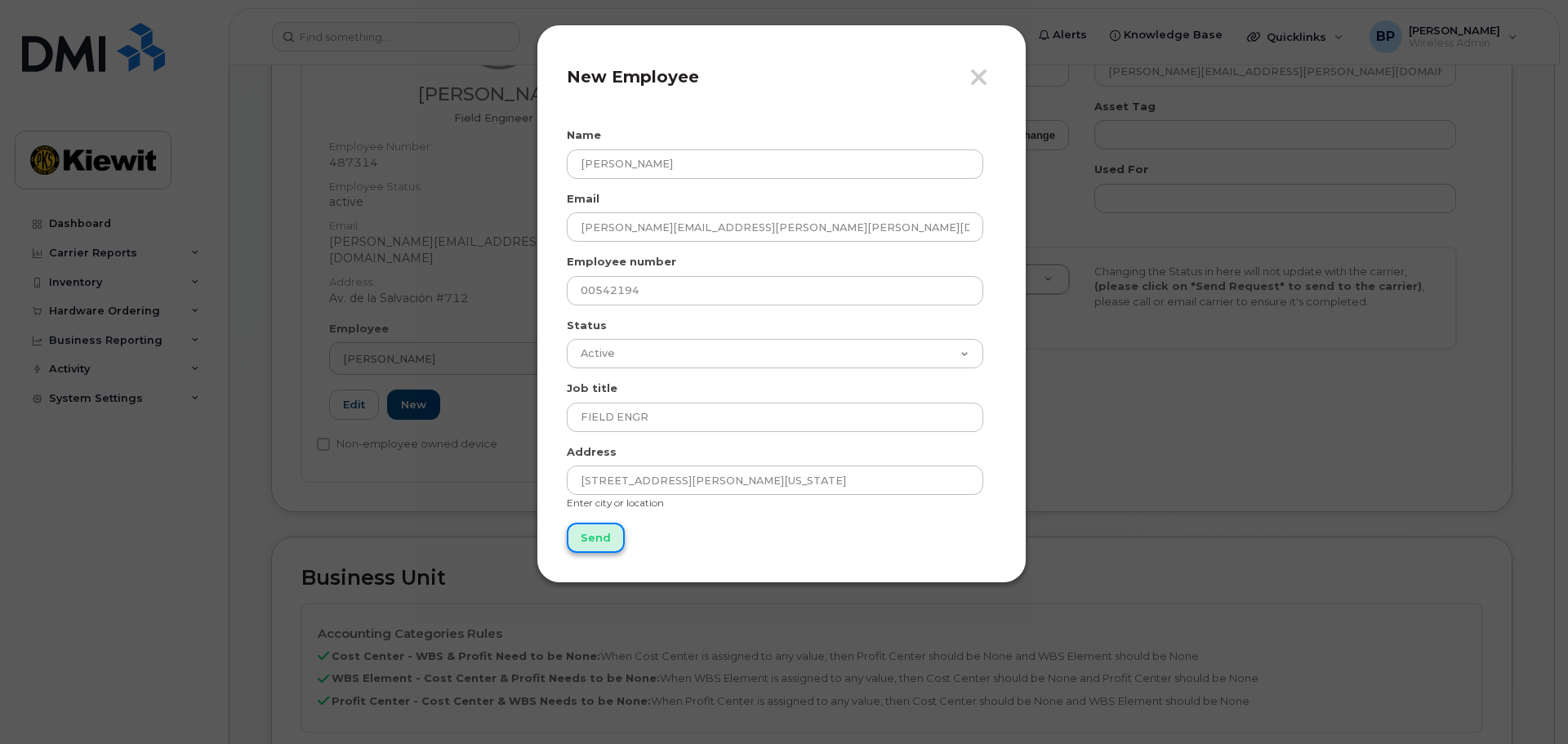
click at [601, 543] on input "Send" at bounding box center [595, 537] width 58 height 30
type input "Send"
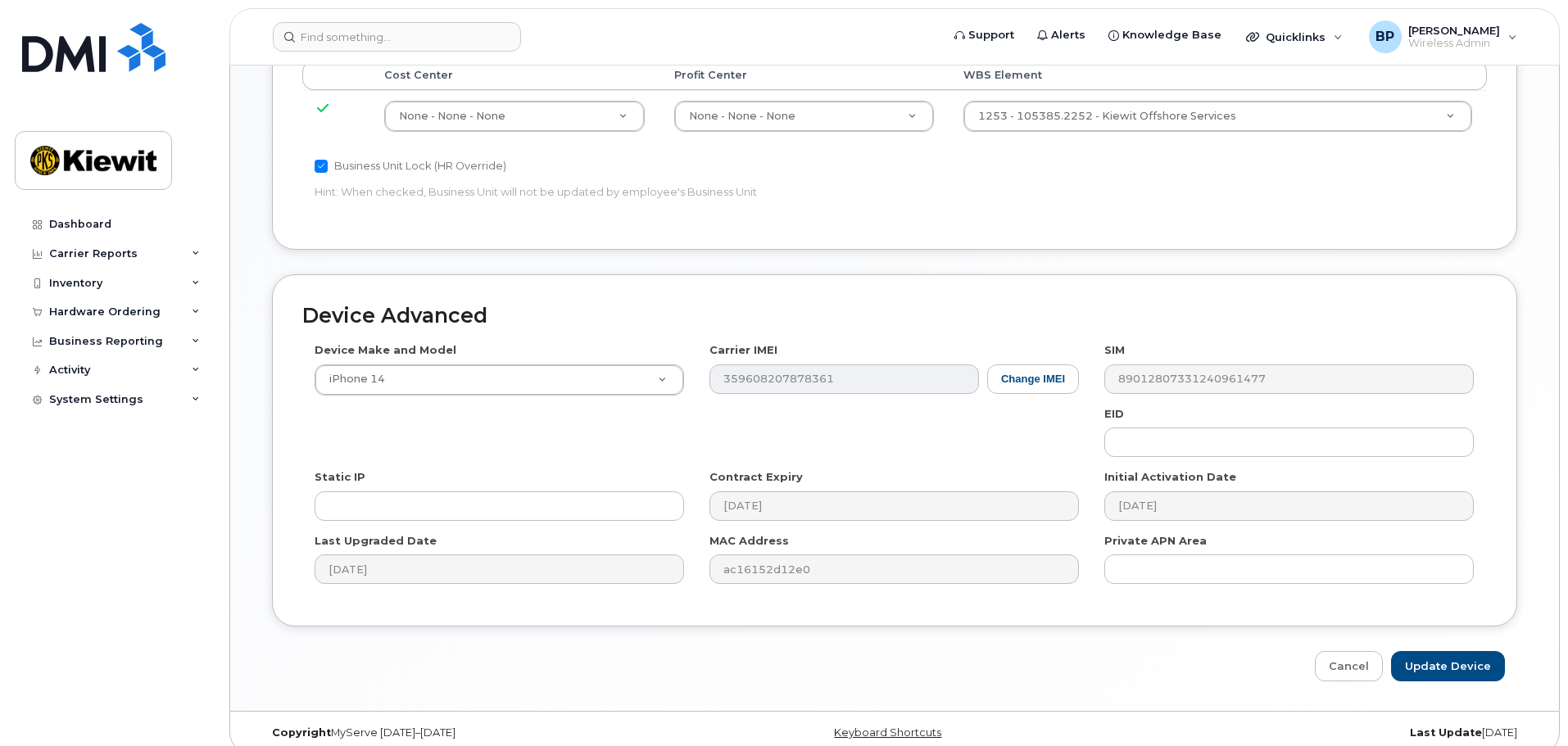
scroll to position [937, 0]
click at [1455, 651] on input "Update Device" at bounding box center [1449, 665] width 114 height 30
type input "Saving..."
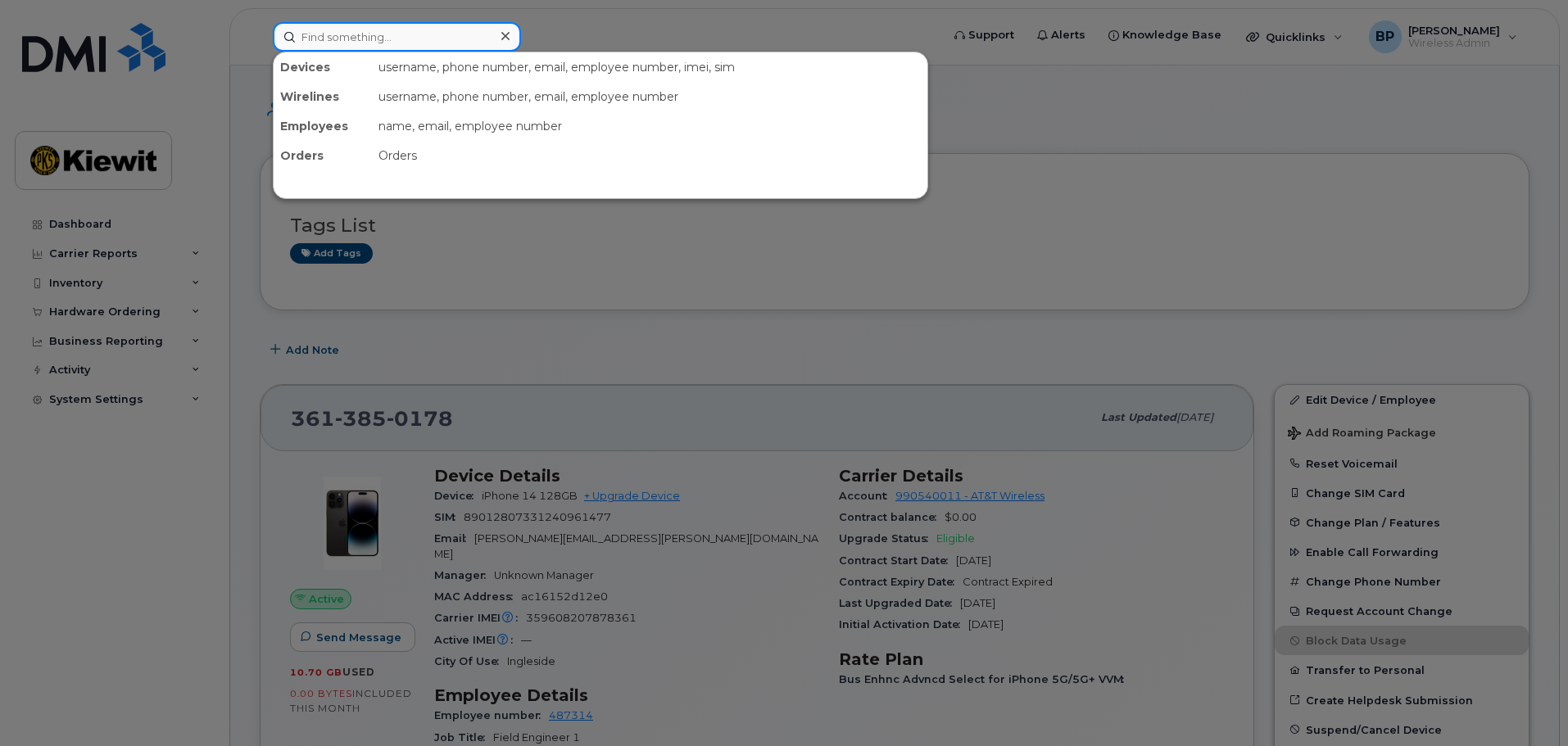
click at [321, 47] on input at bounding box center [396, 37] width 248 height 29
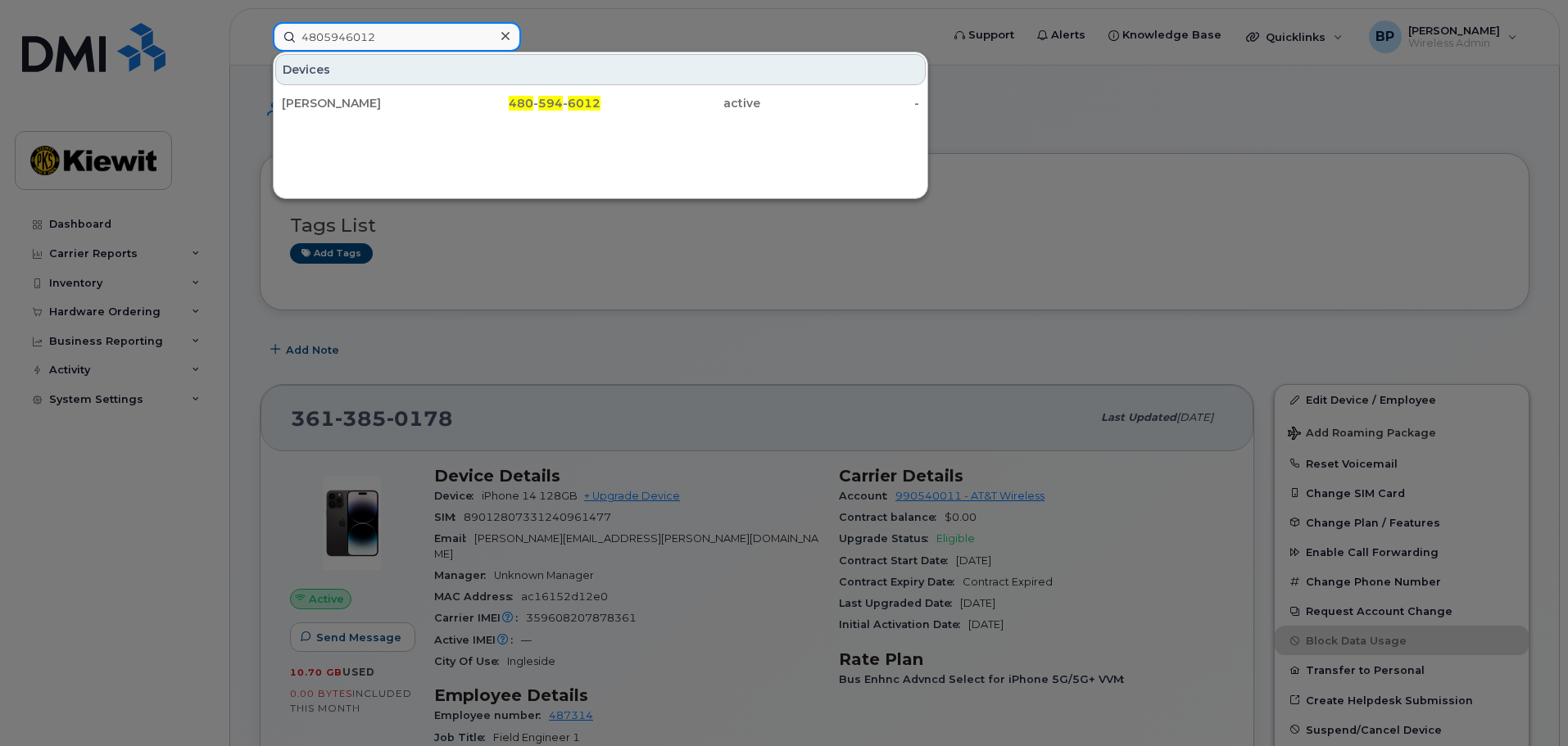
drag, startPoint x: 381, startPoint y: 35, endPoint x: 276, endPoint y: 29, distance: 105.2
click at [276, 29] on input "4805946012" at bounding box center [396, 37] width 248 height 29
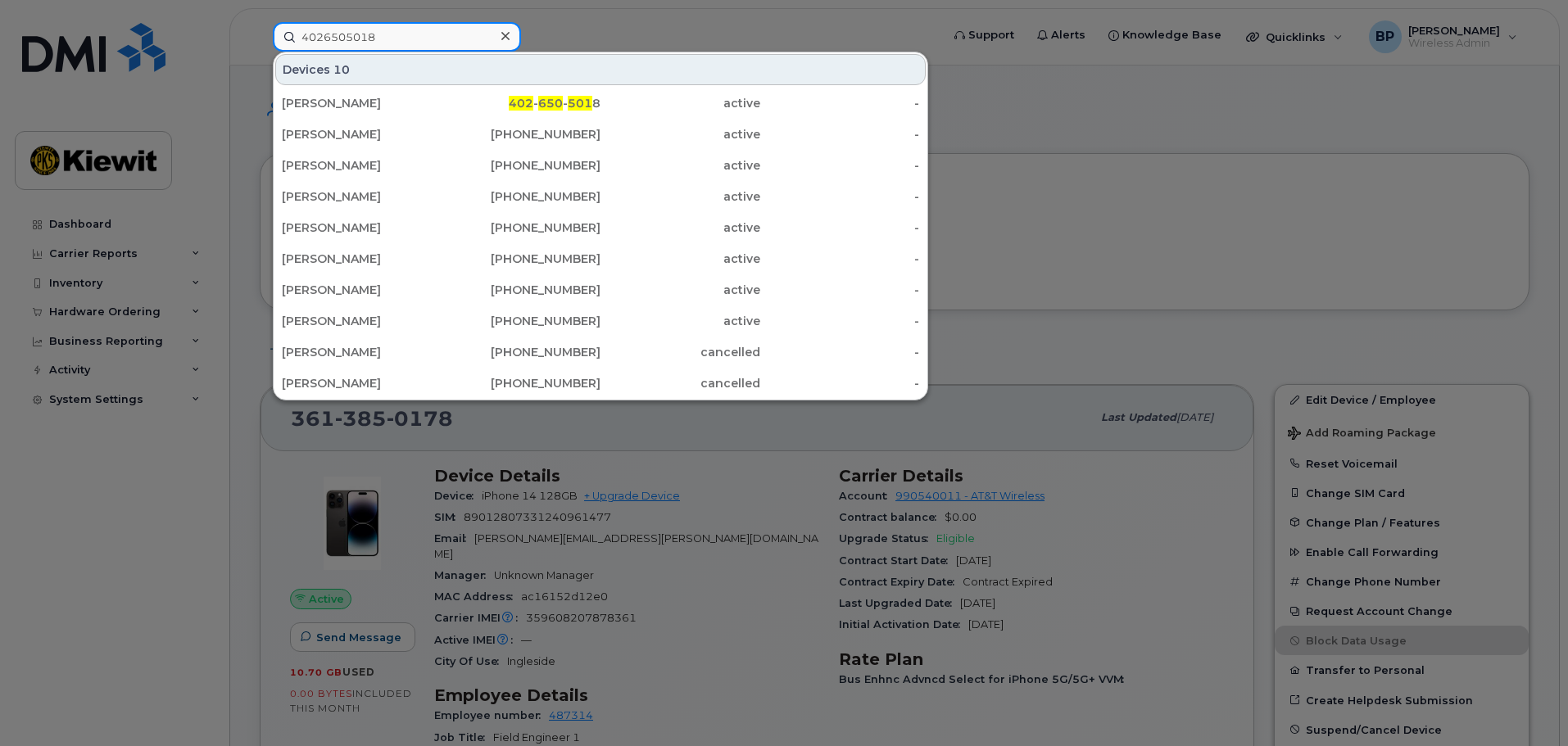
type input "4026505018"
